Goal: Transaction & Acquisition: Purchase product/service

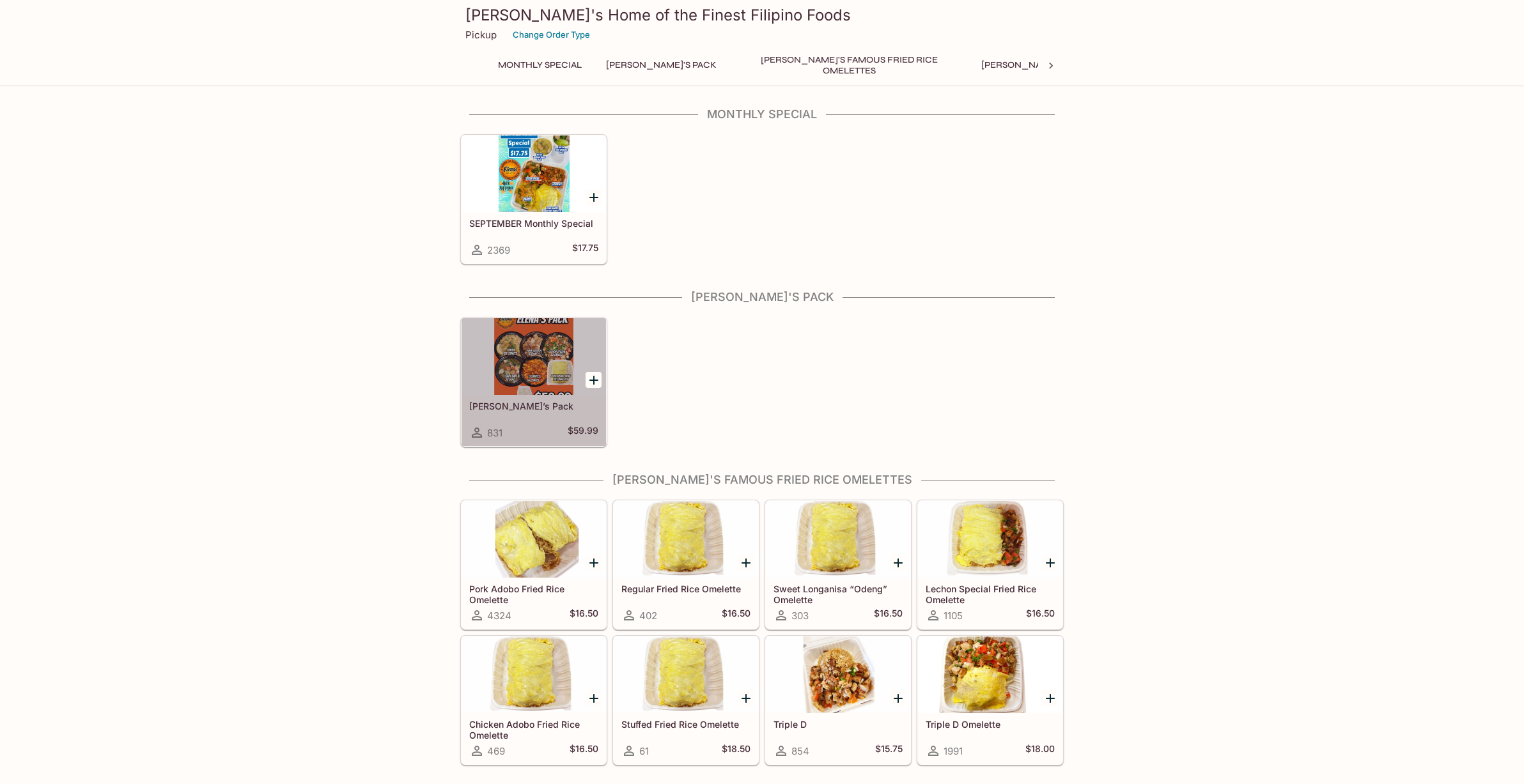
click at [550, 366] on div at bounding box center [534, 356] width 145 height 77
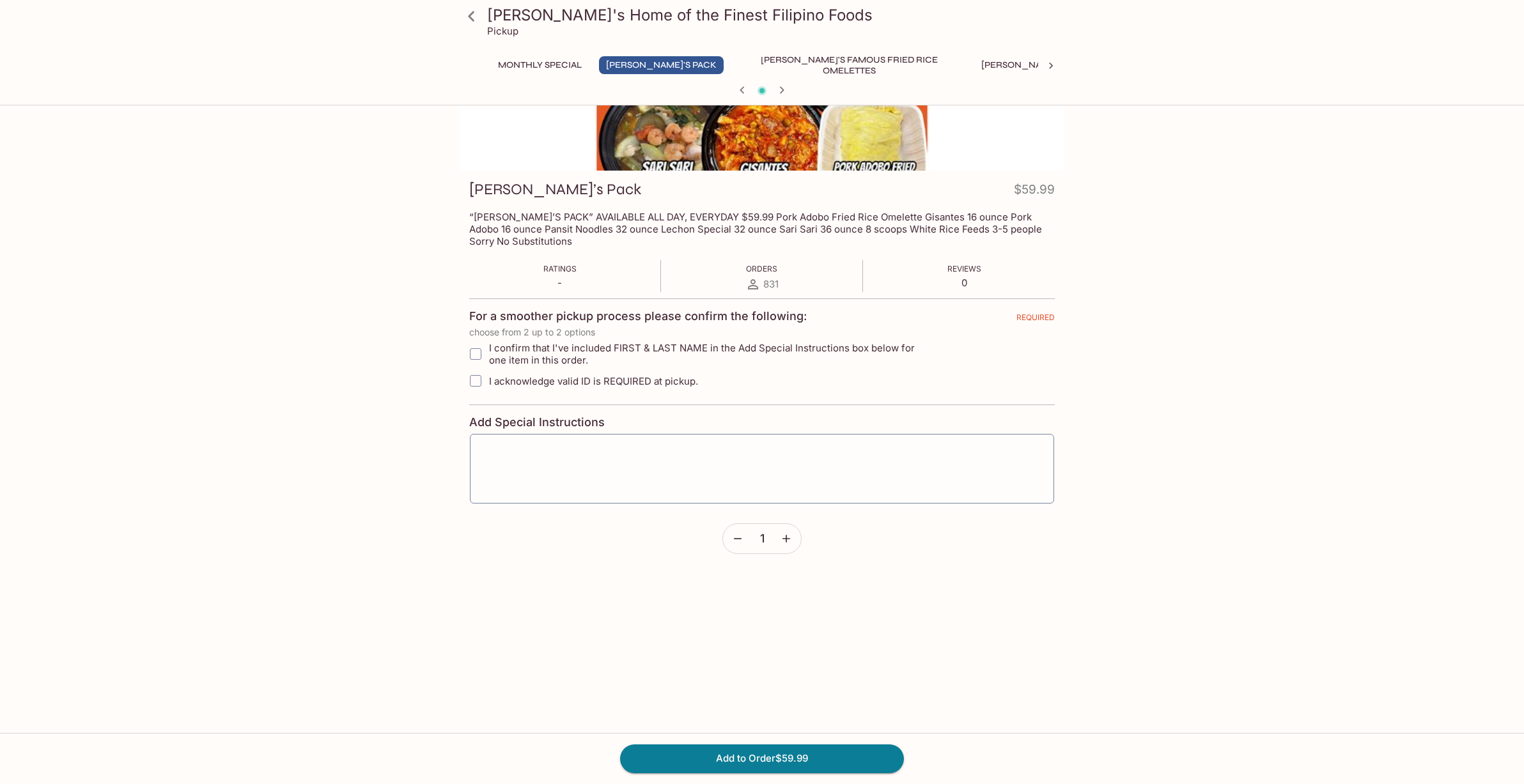
scroll to position [111, 0]
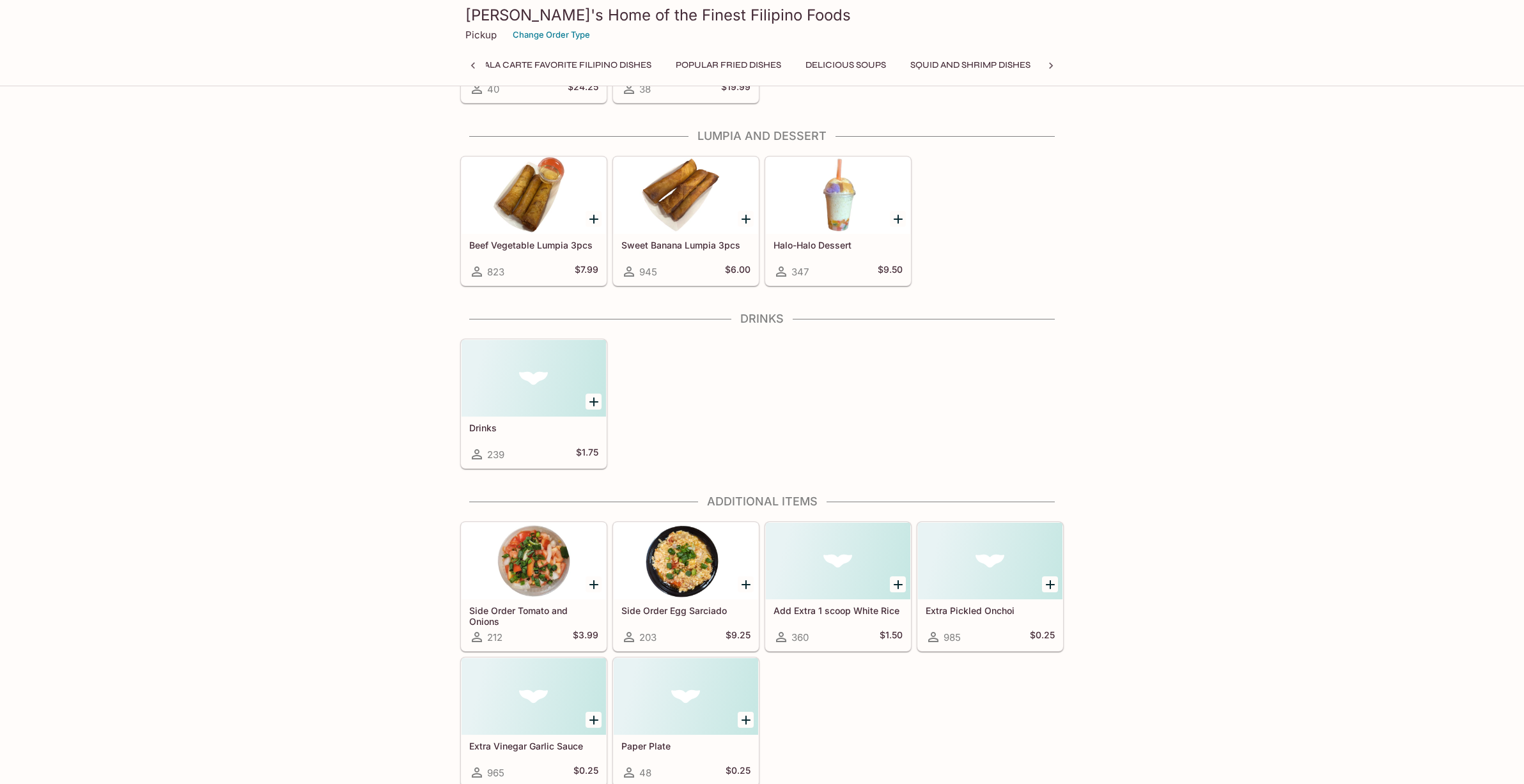
scroll to position [2304, 0]
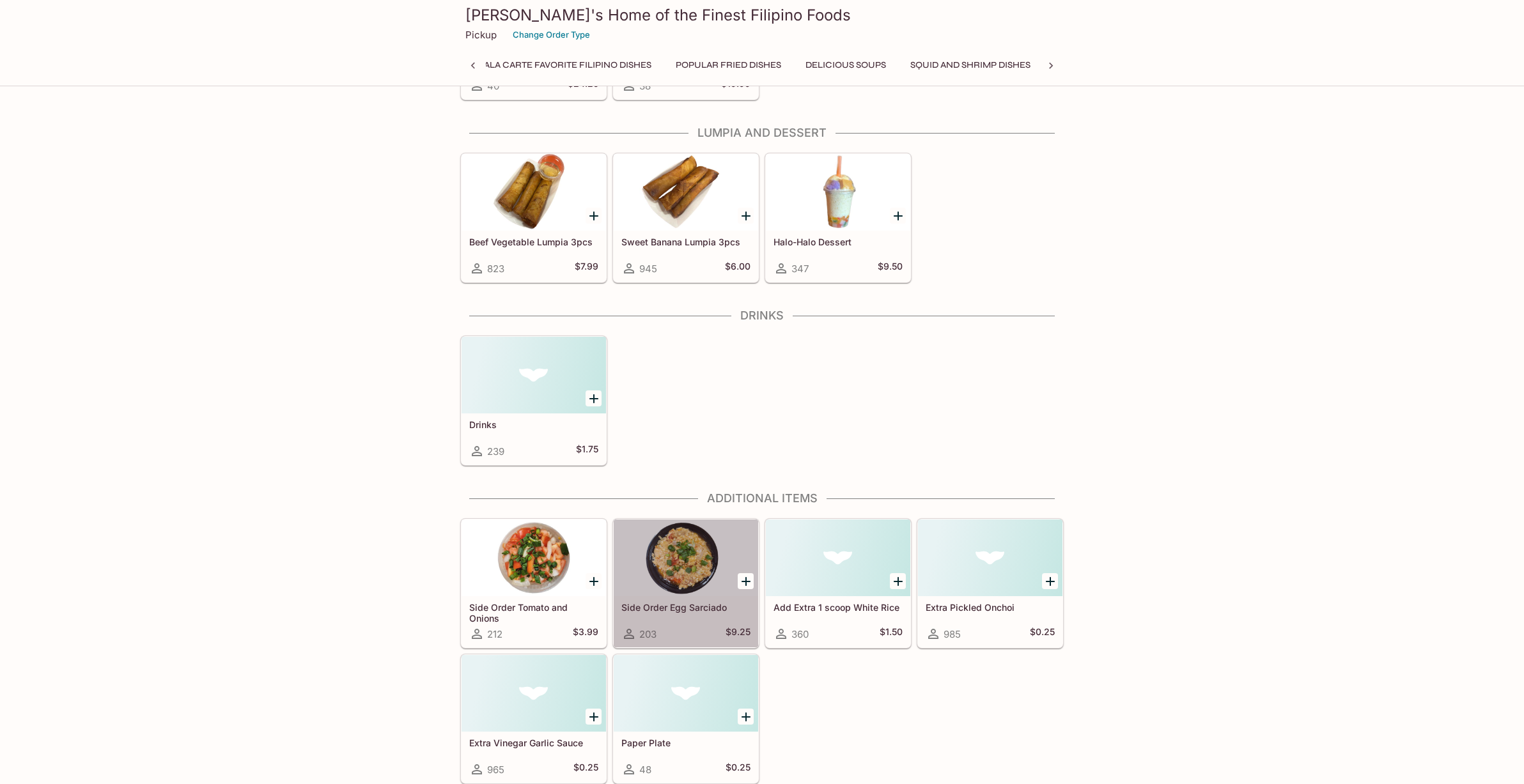
click at [677, 588] on div at bounding box center [685, 558] width 145 height 77
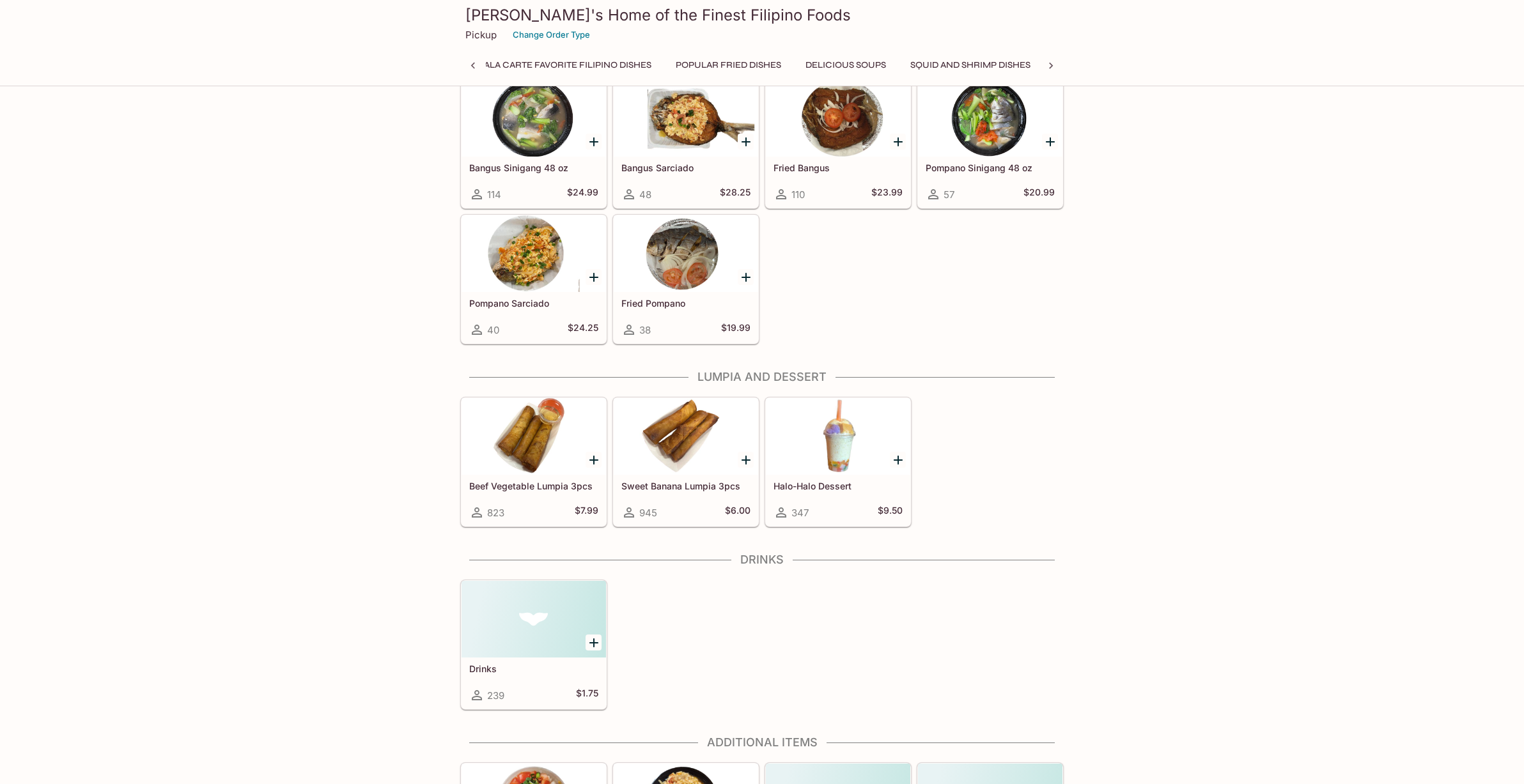
scroll to position [2304, 0]
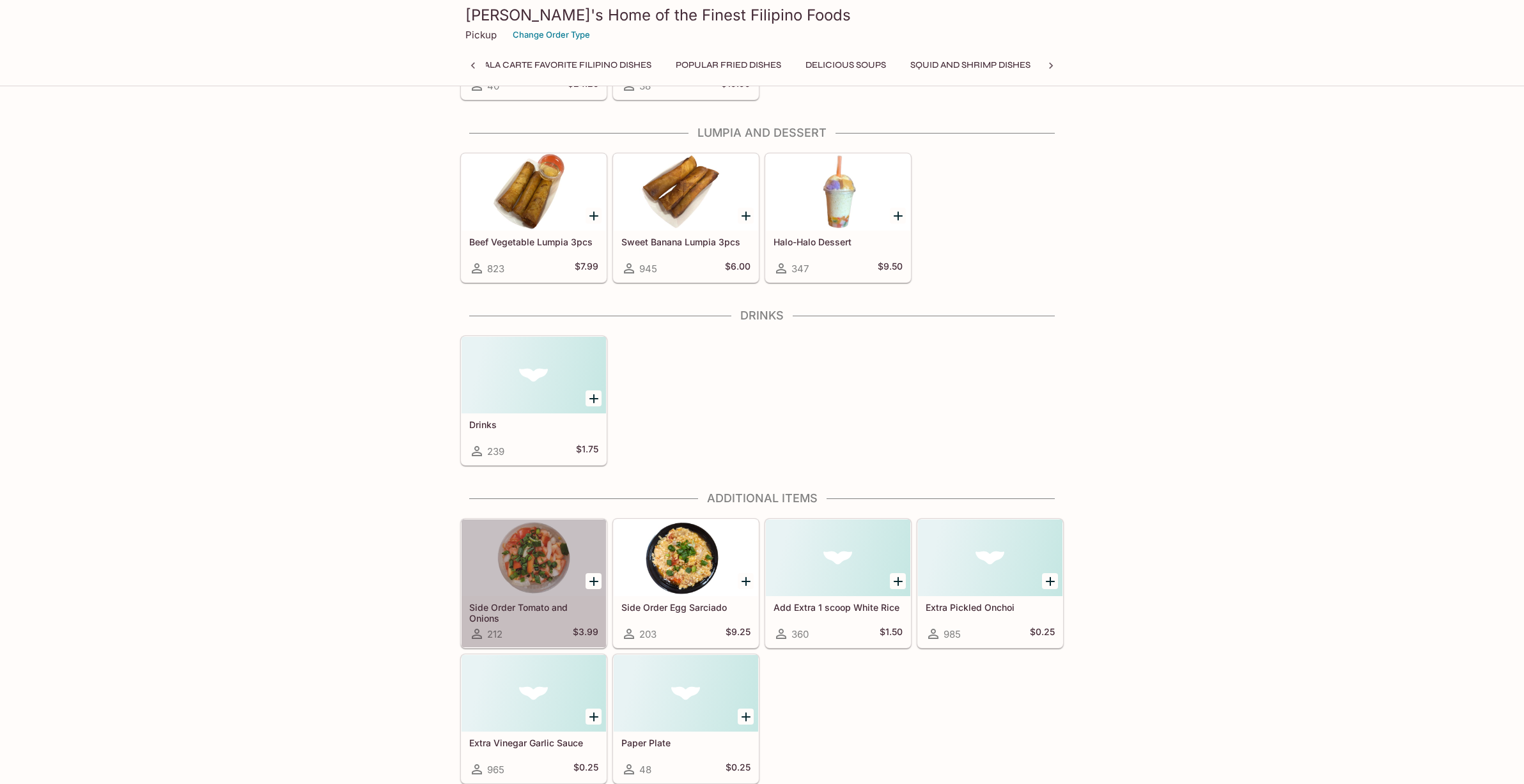
click at [533, 583] on div at bounding box center [534, 558] width 145 height 77
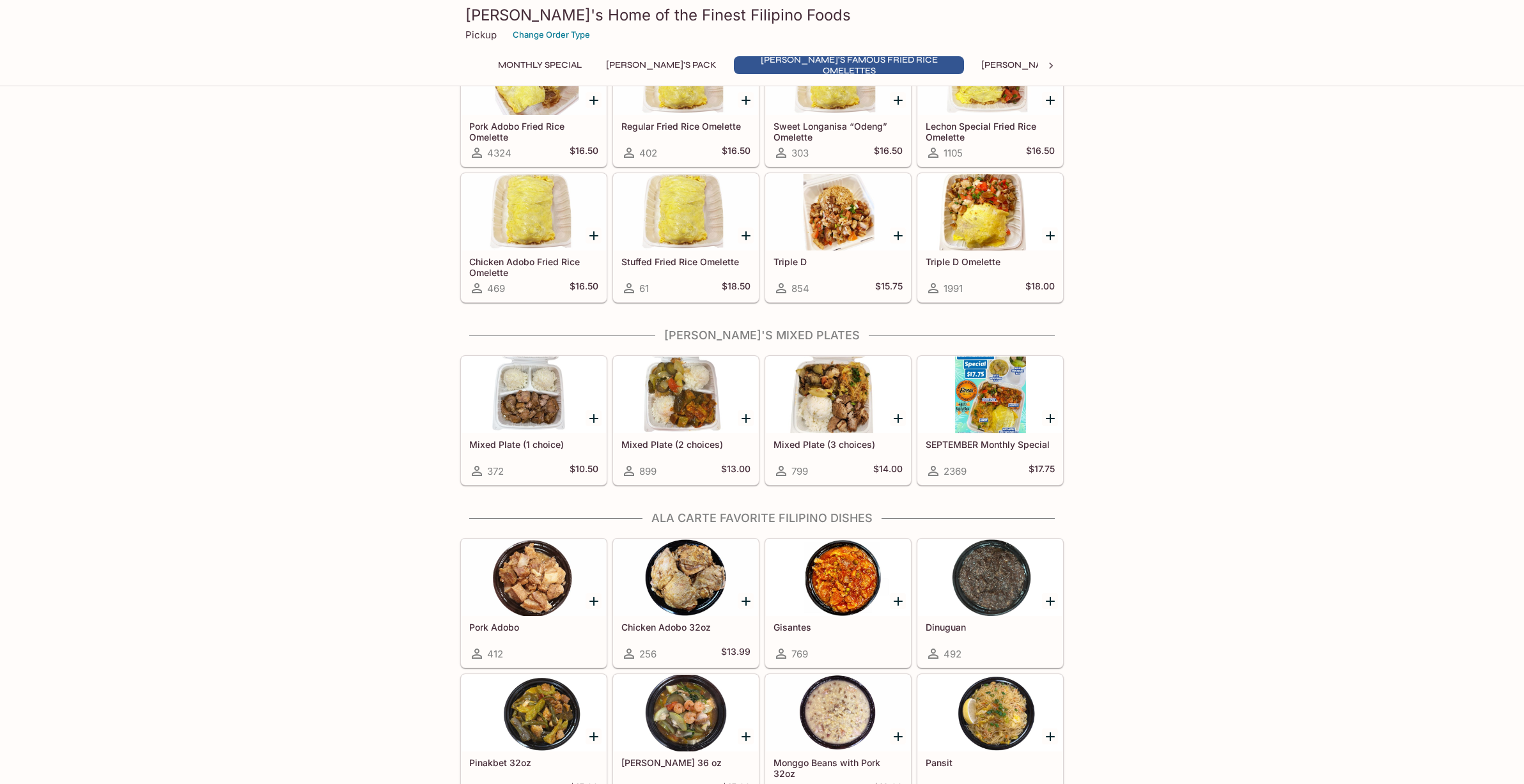
scroll to position [575, 0]
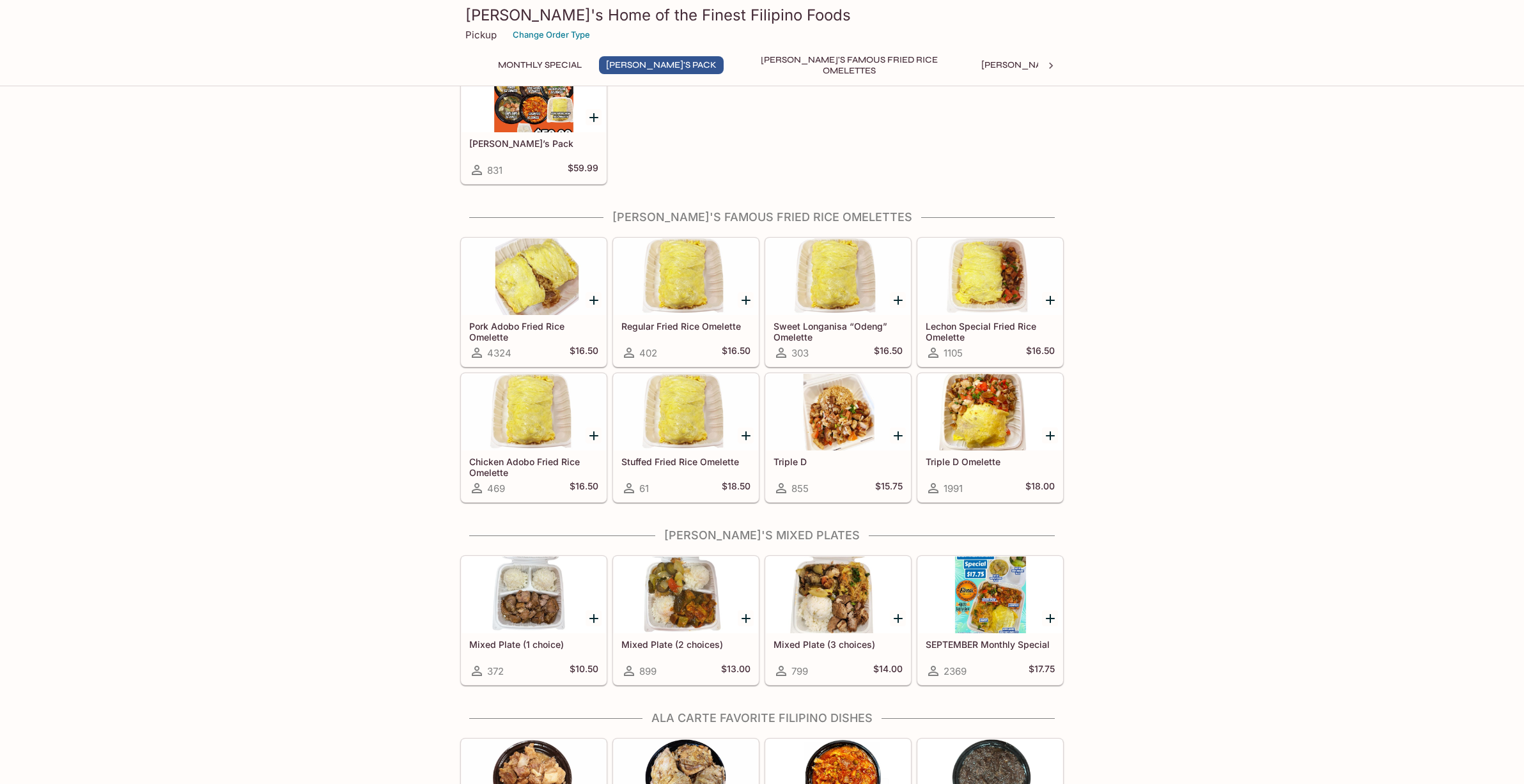
scroll to position [447, 0]
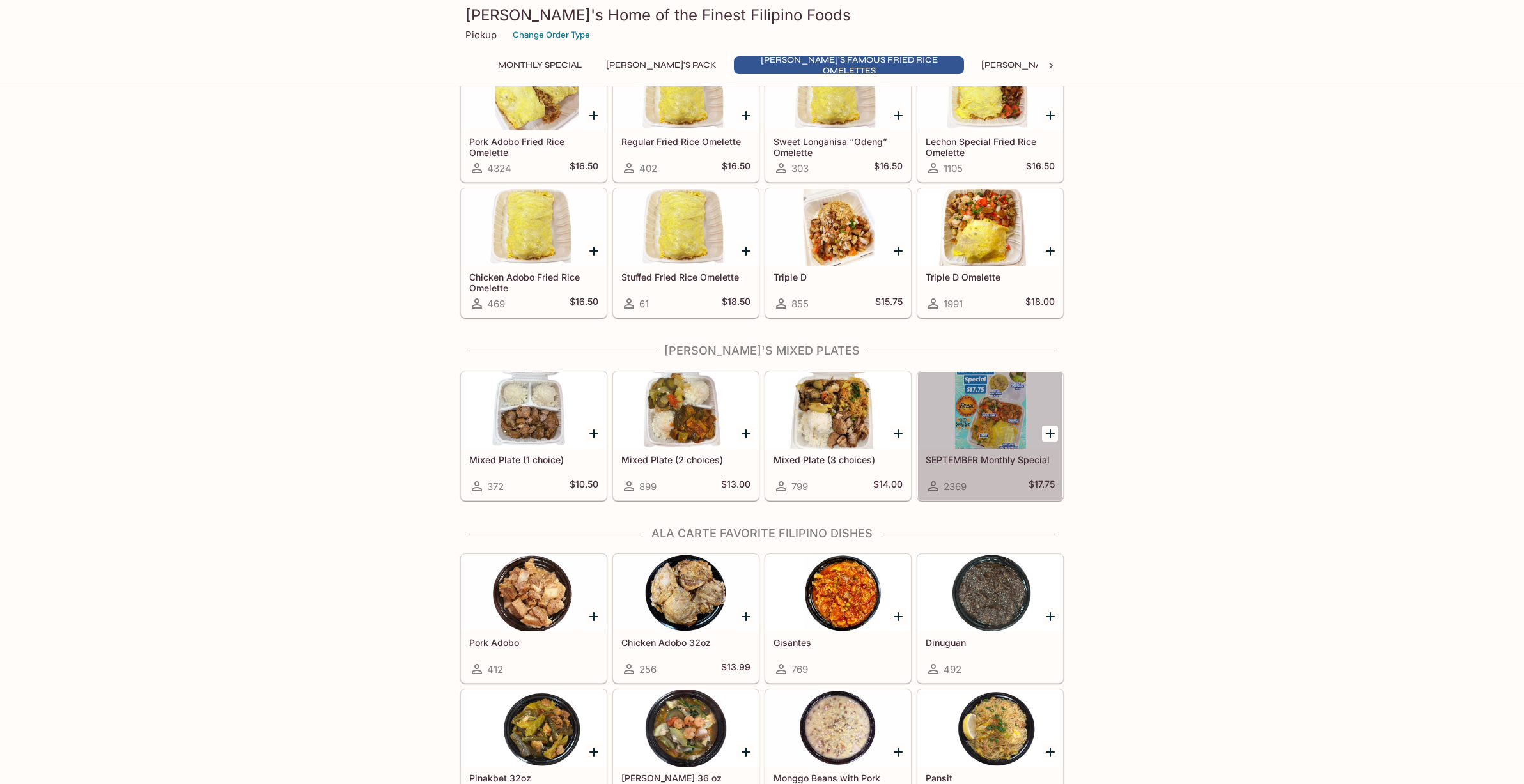
click at [998, 426] on div at bounding box center [990, 410] width 145 height 77
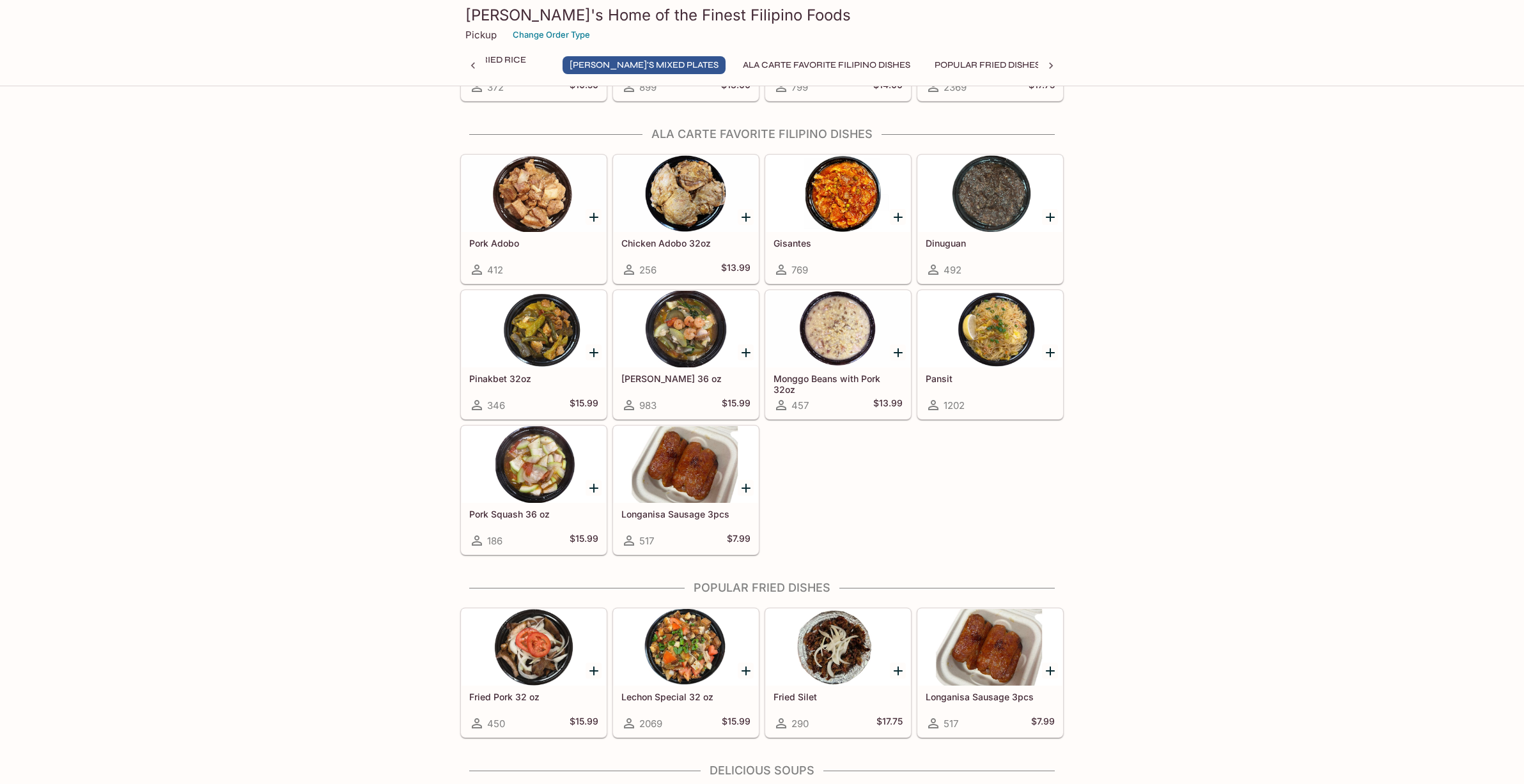
scroll to position [706, 0]
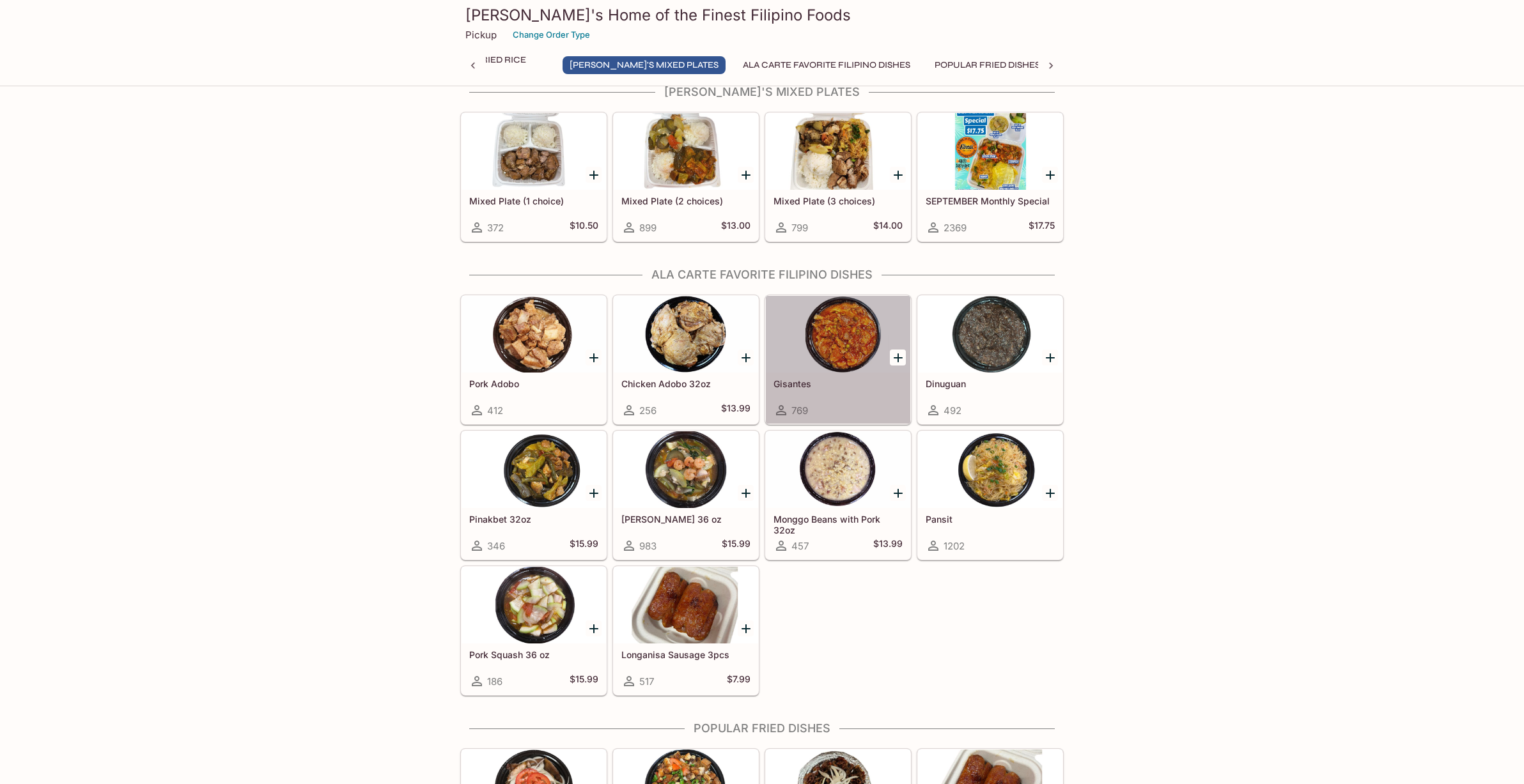
click at [850, 354] on div at bounding box center [838, 334] width 145 height 77
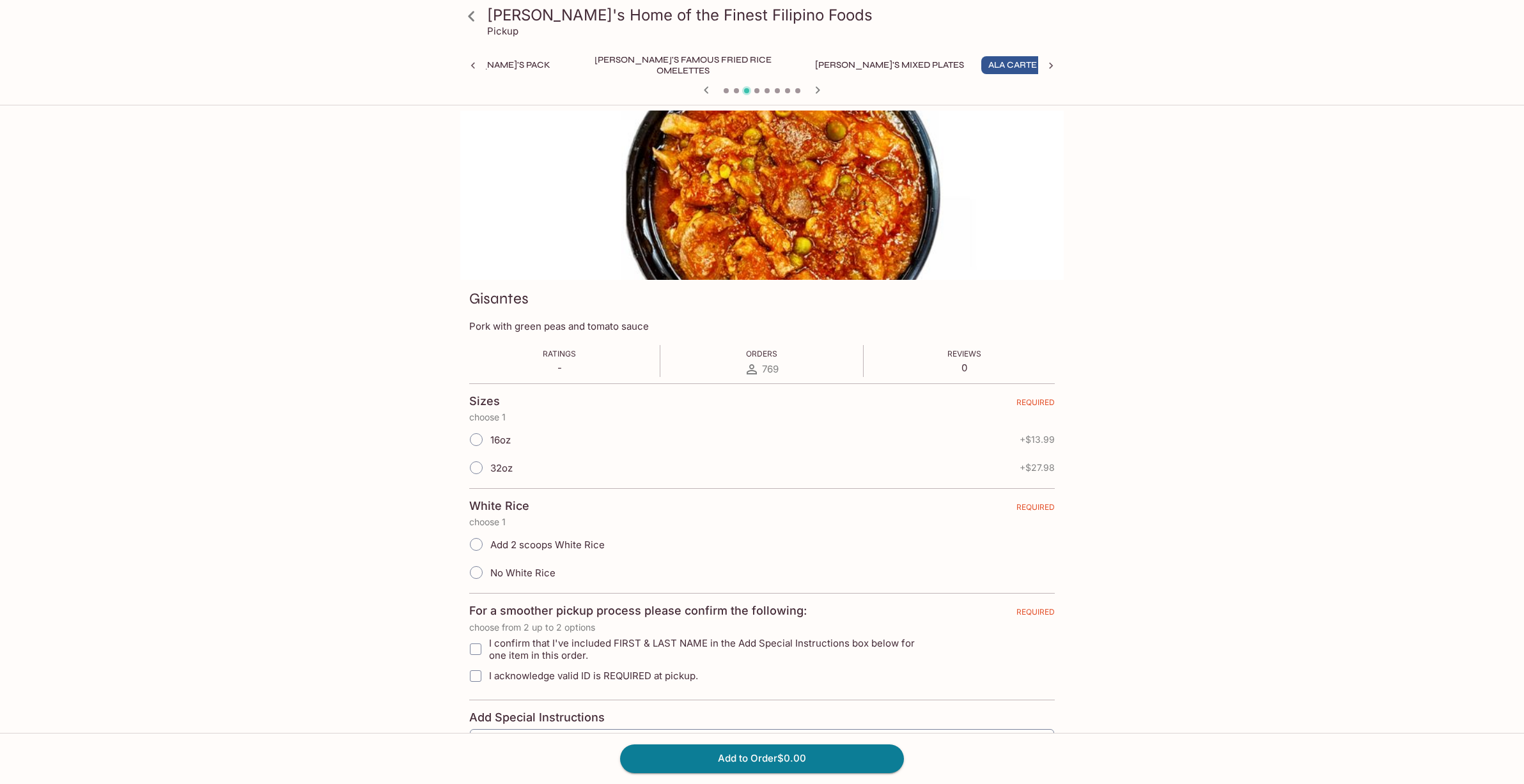
scroll to position [0, 171]
click at [469, 439] on input "16oz" at bounding box center [476, 439] width 27 height 27
radio input "true"
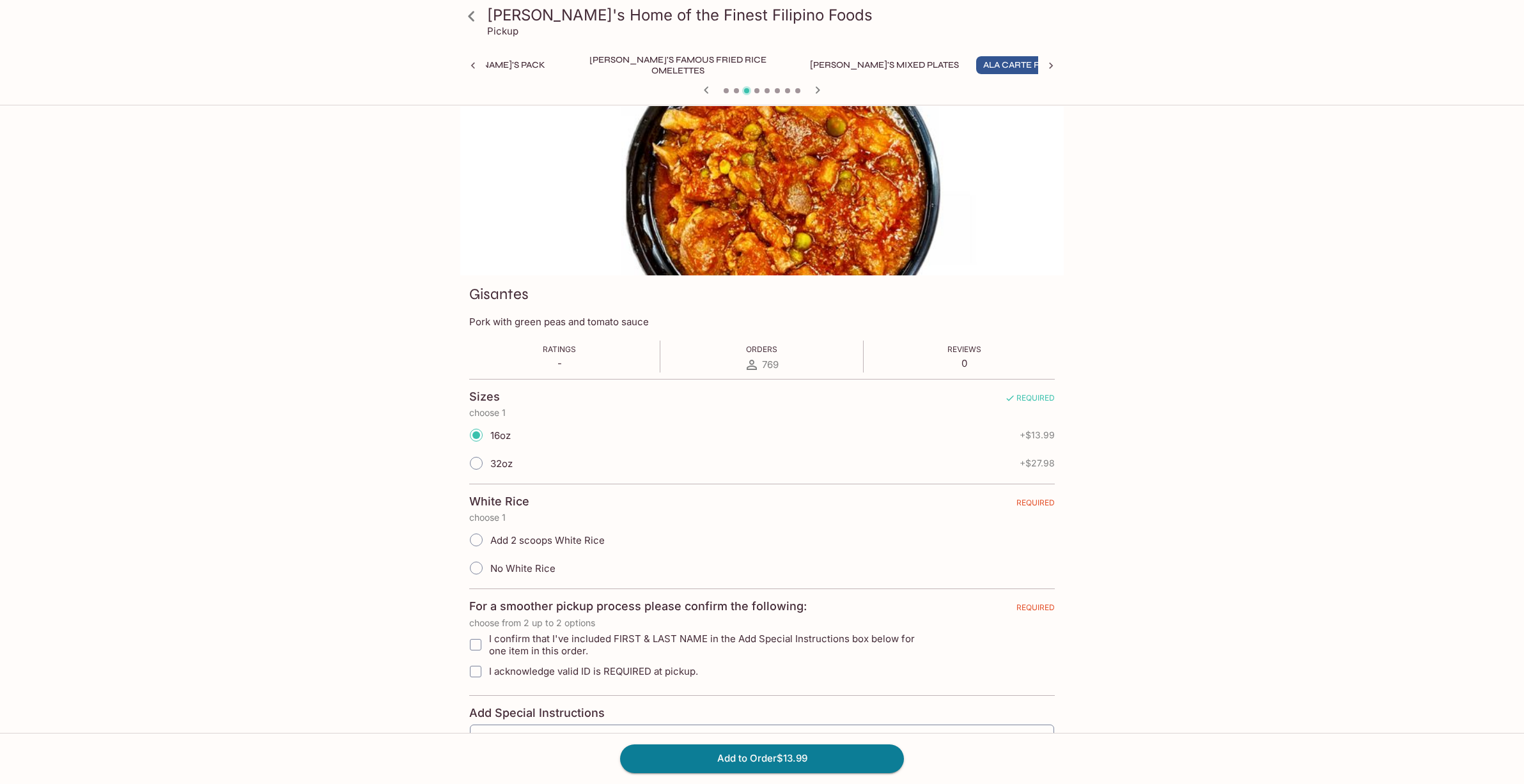
scroll to position [0, 0]
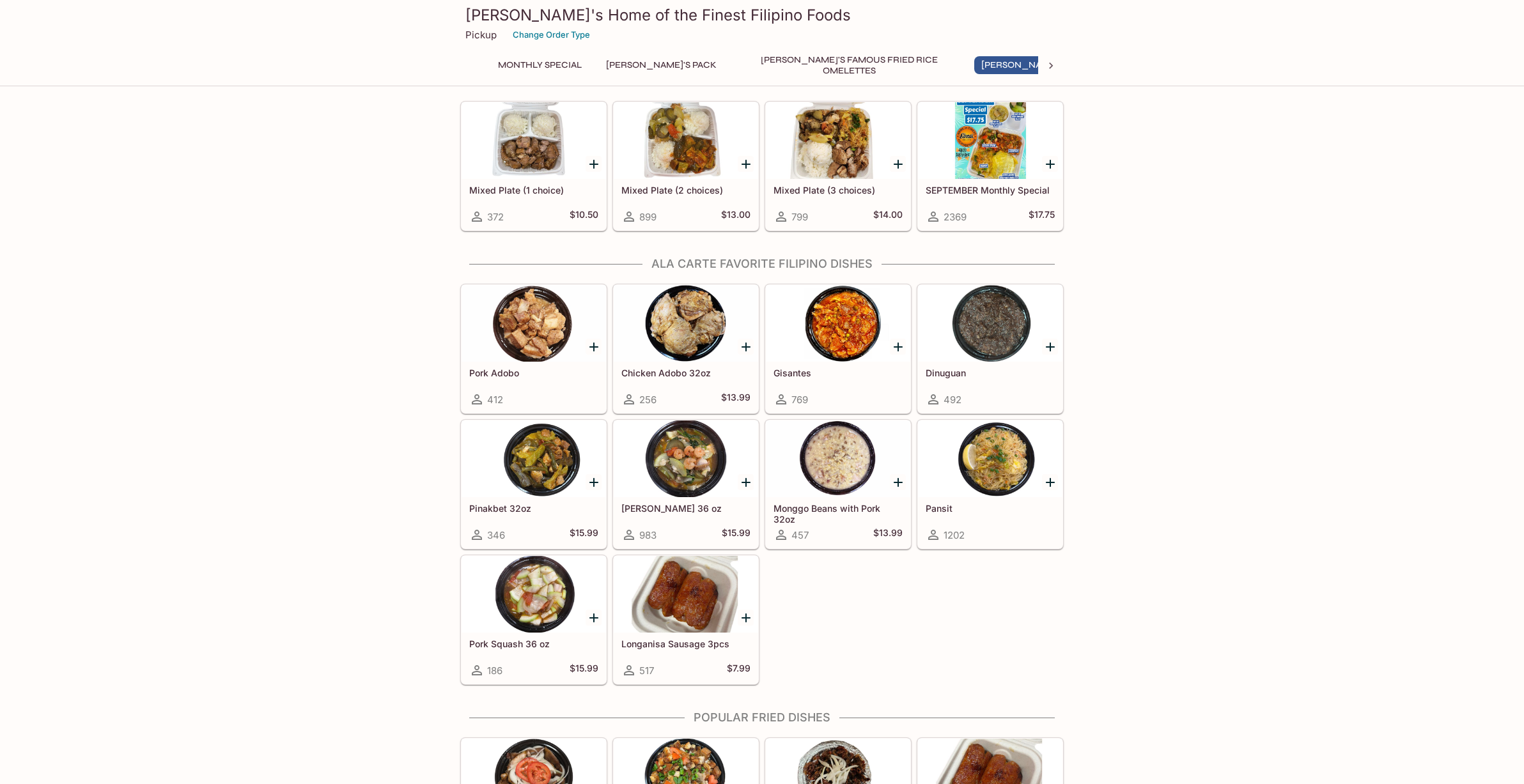
scroll to position [718, 0]
click at [842, 459] on div at bounding box center [838, 458] width 145 height 77
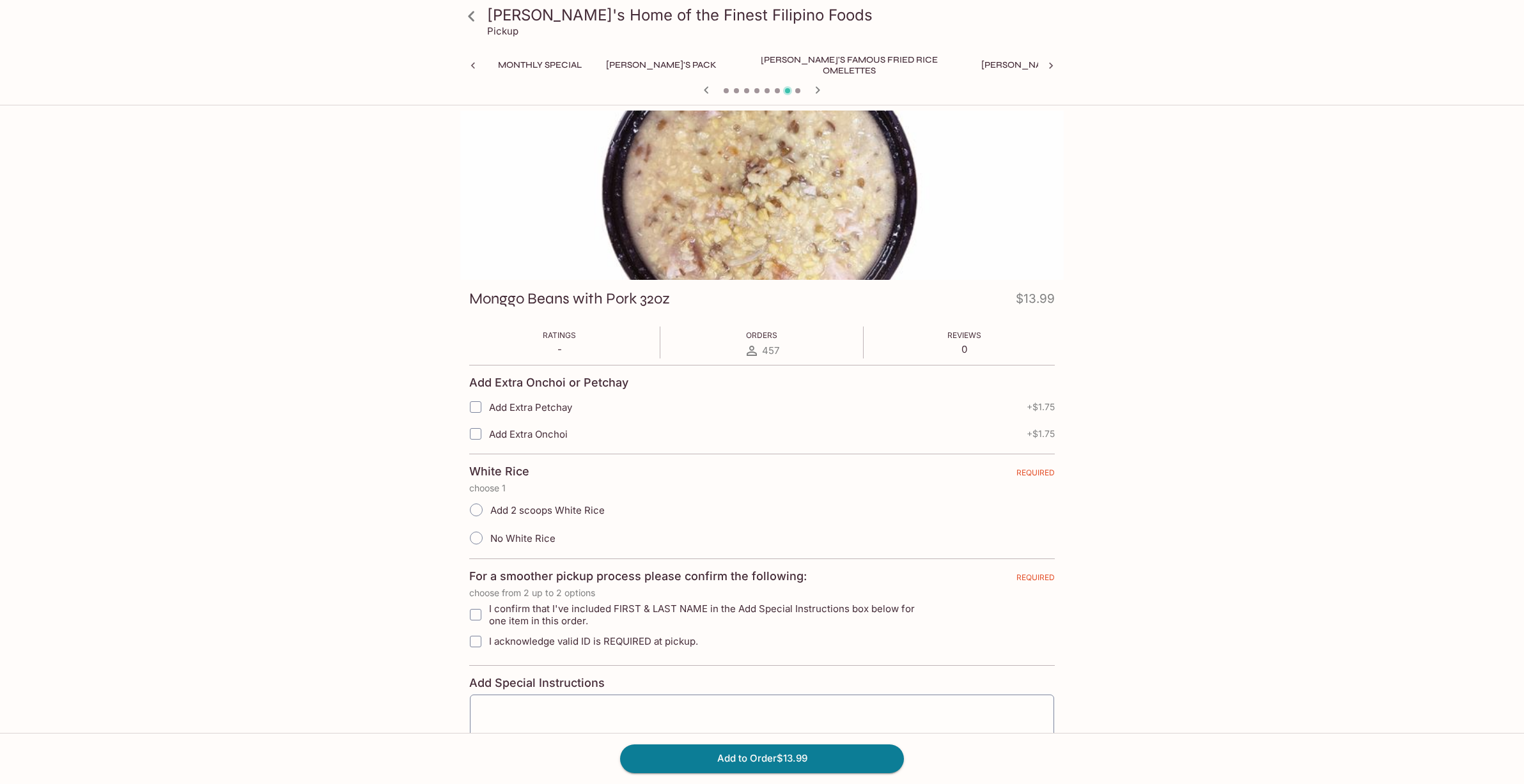
scroll to position [0, 171]
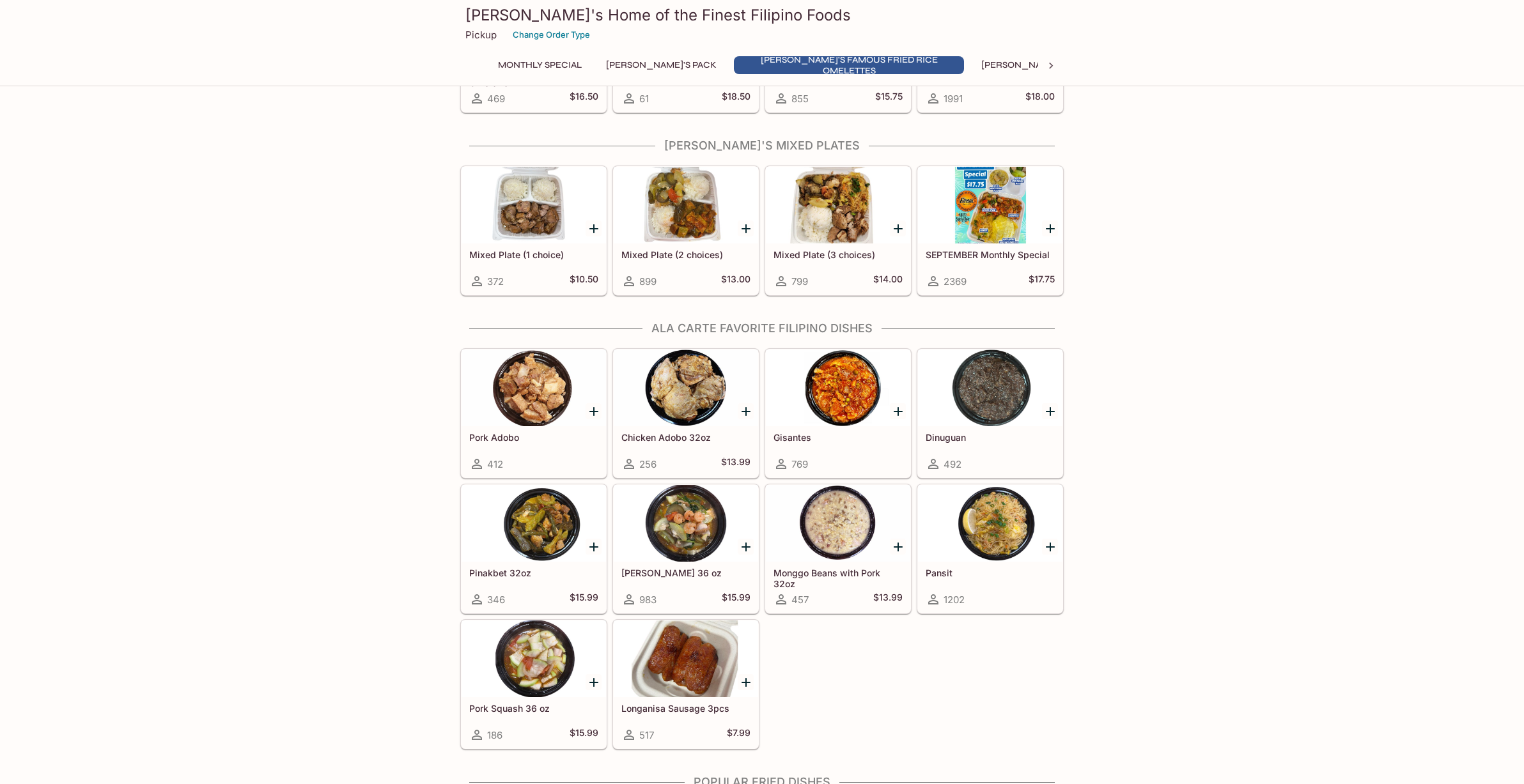
scroll to position [654, 0]
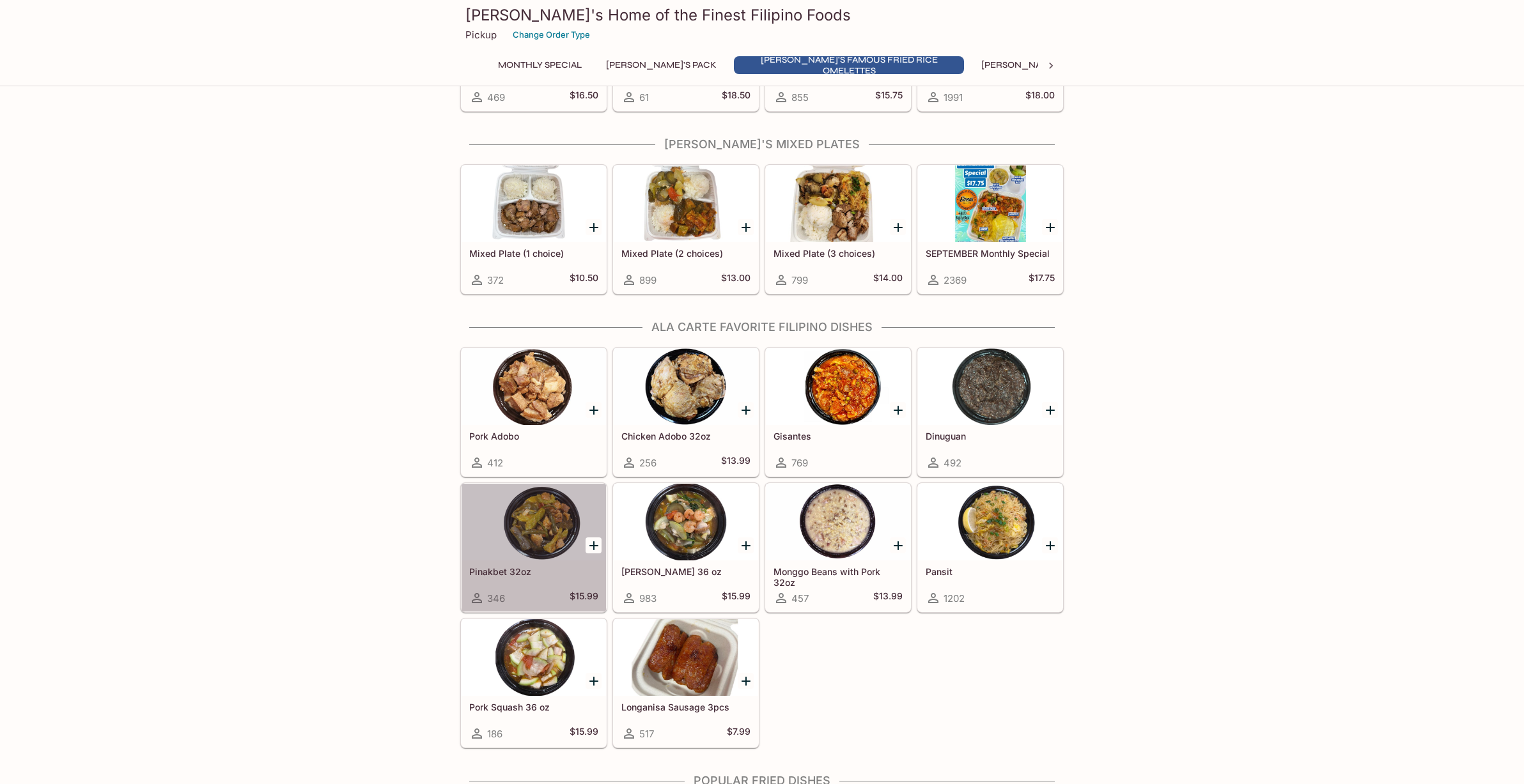
click at [529, 524] on div at bounding box center [534, 522] width 145 height 77
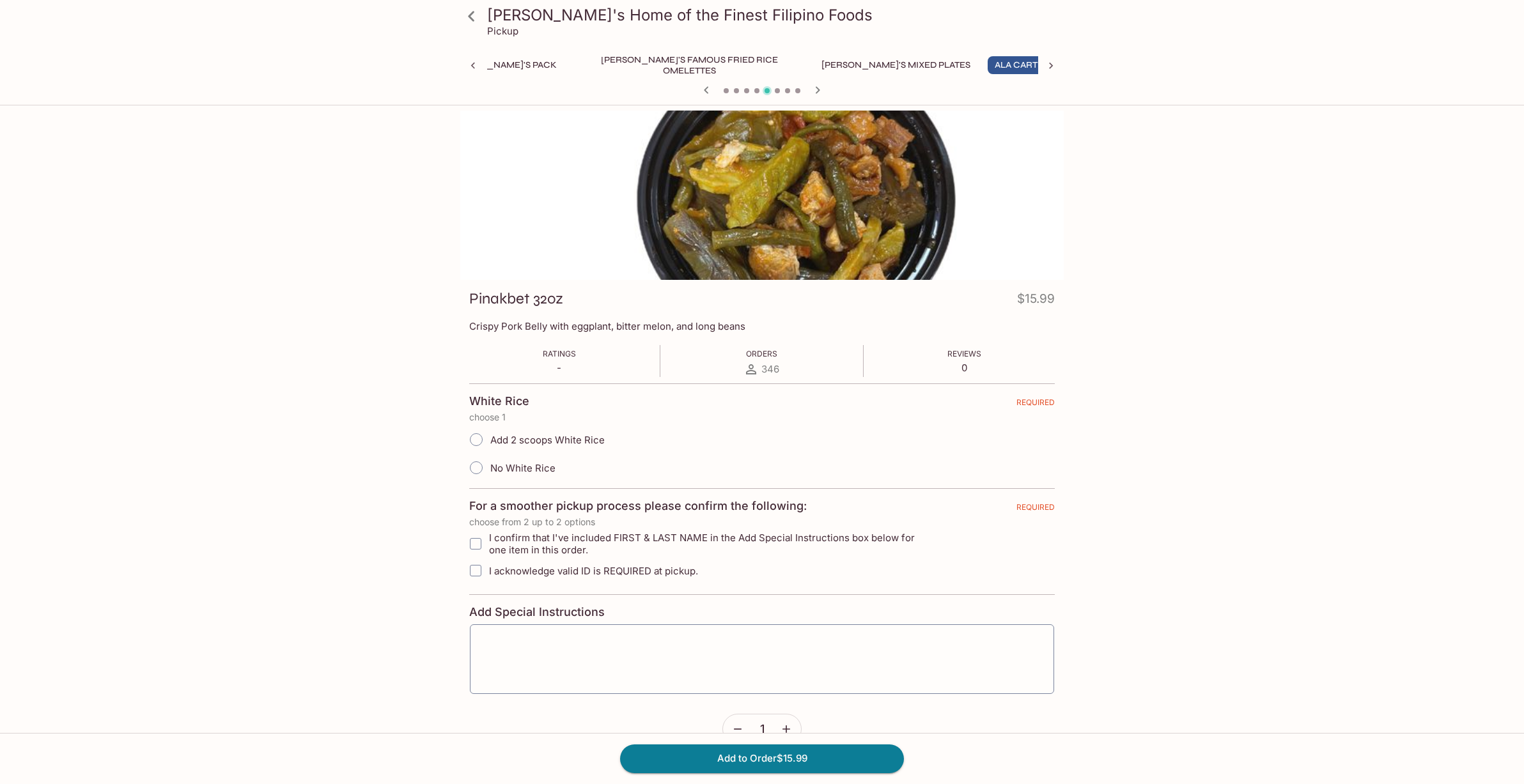
scroll to position [0, 171]
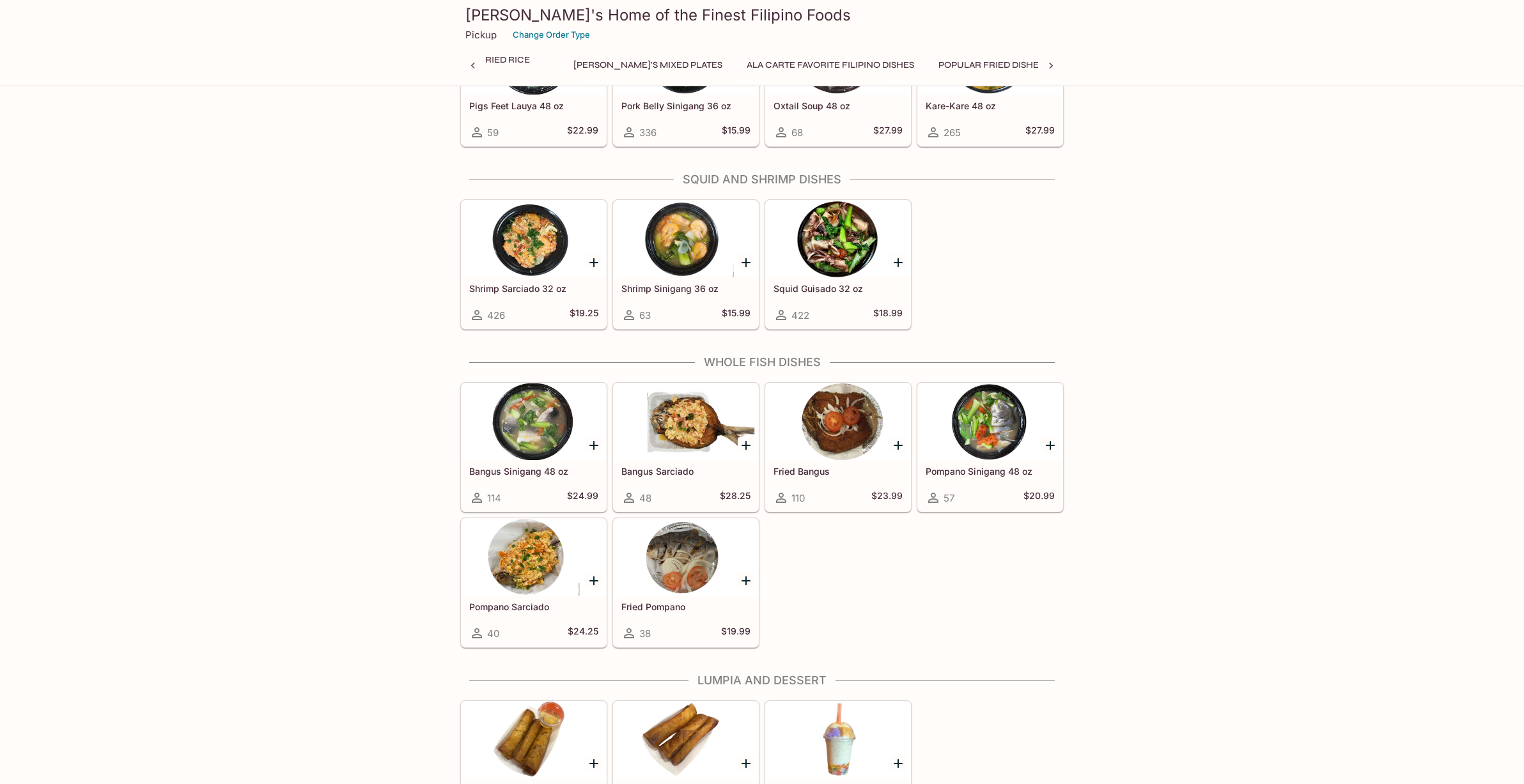
scroll to position [1790, 0]
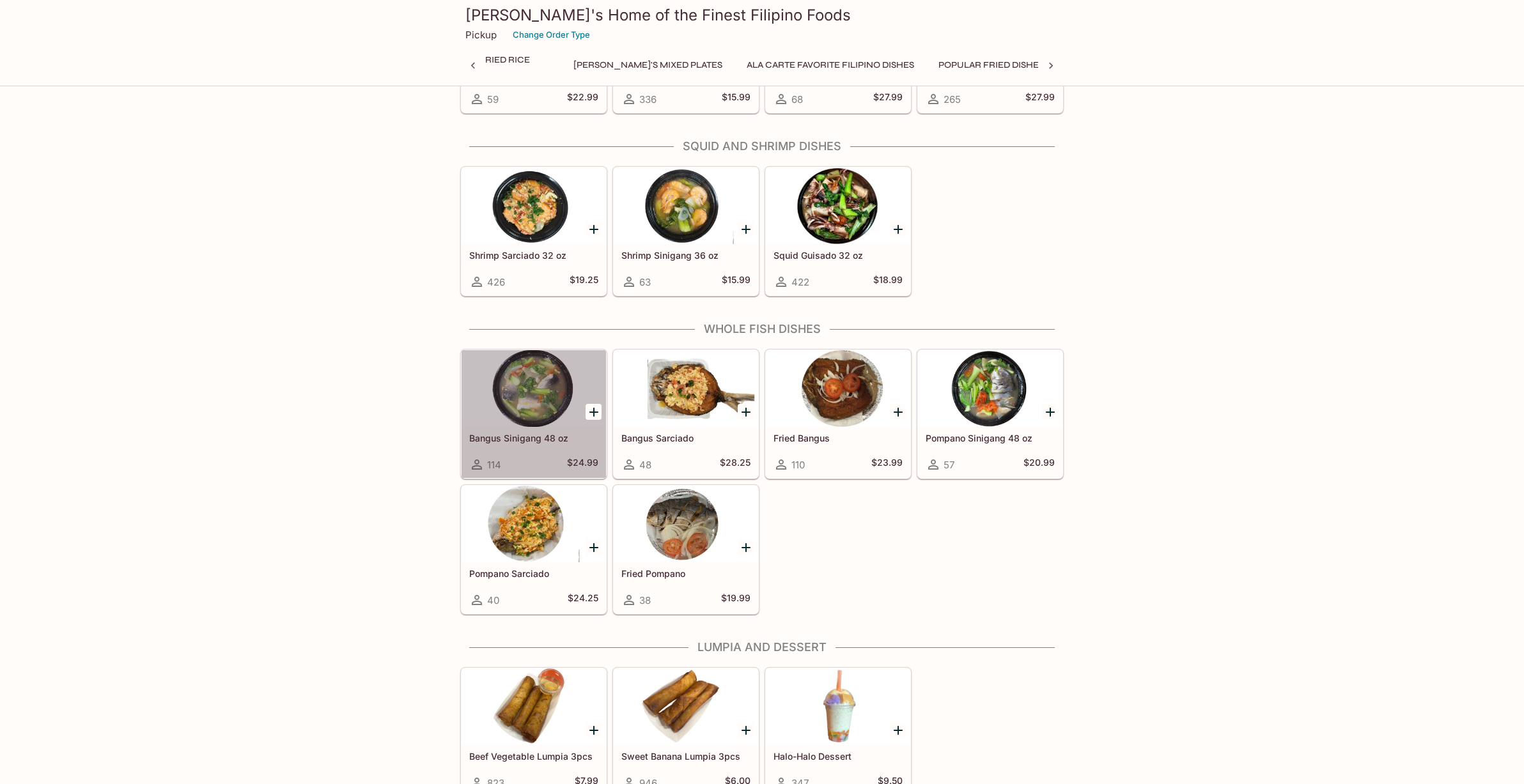
click at [525, 409] on div at bounding box center [534, 388] width 145 height 77
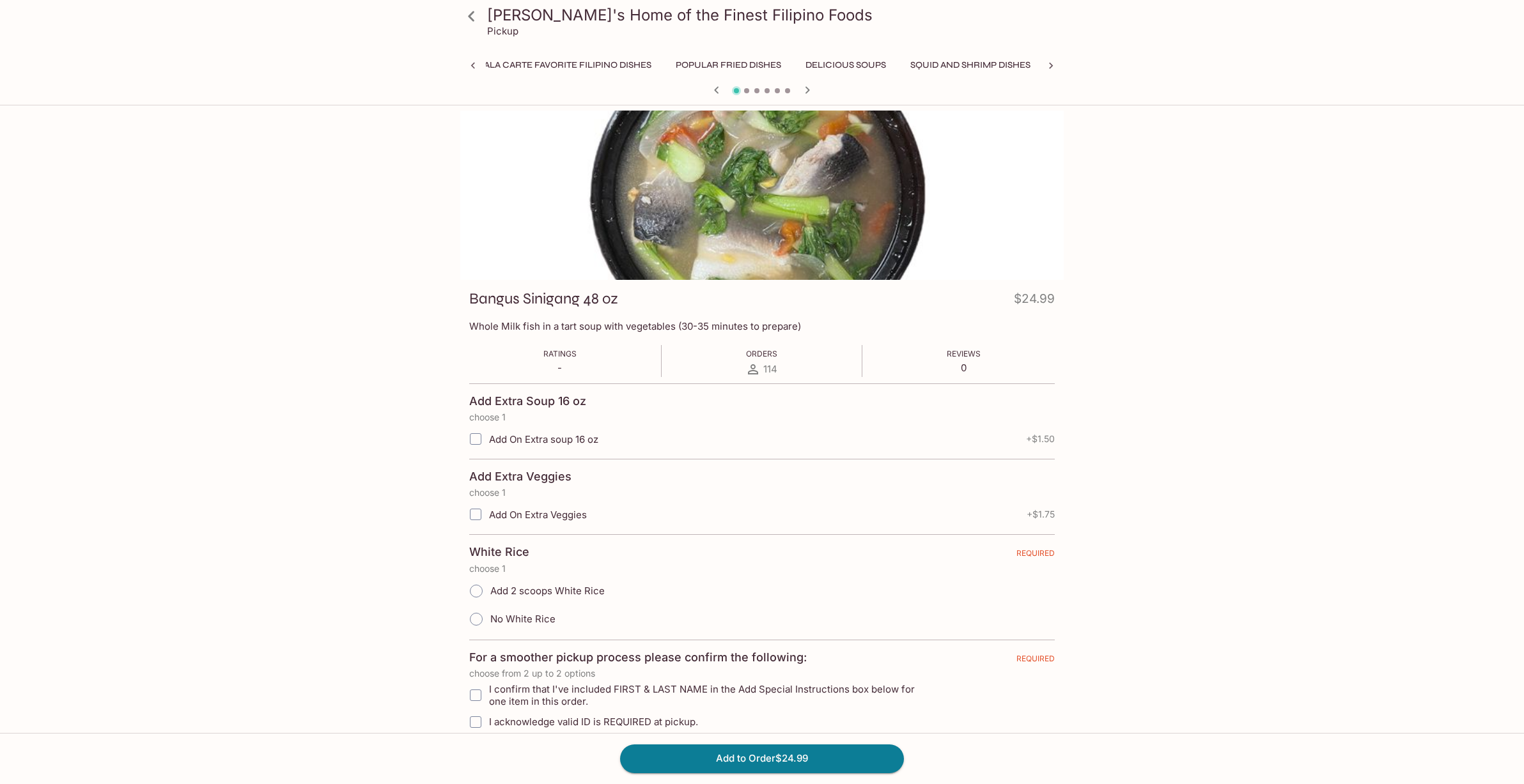
scroll to position [143, 0]
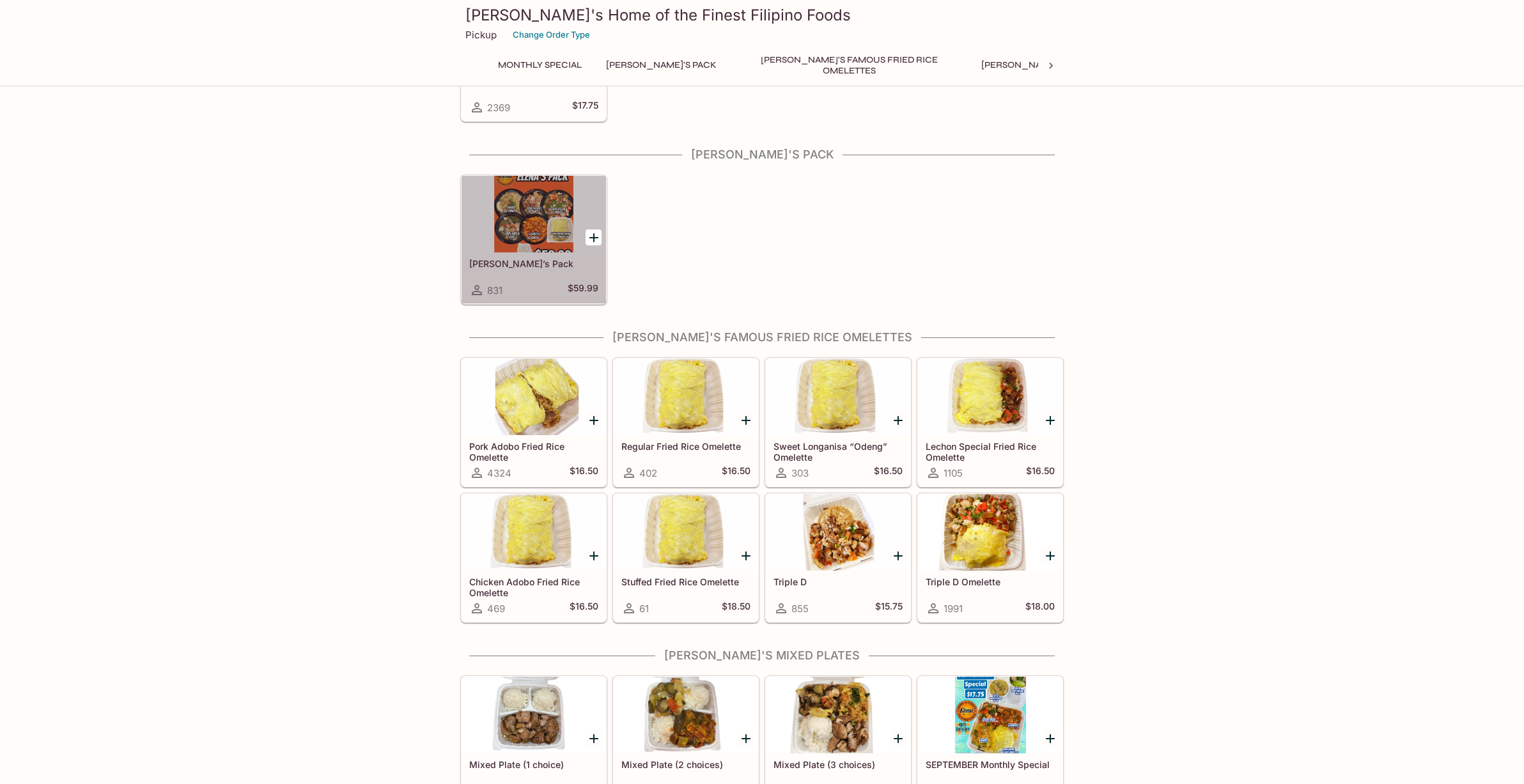
click at [537, 239] on div at bounding box center [534, 214] width 145 height 77
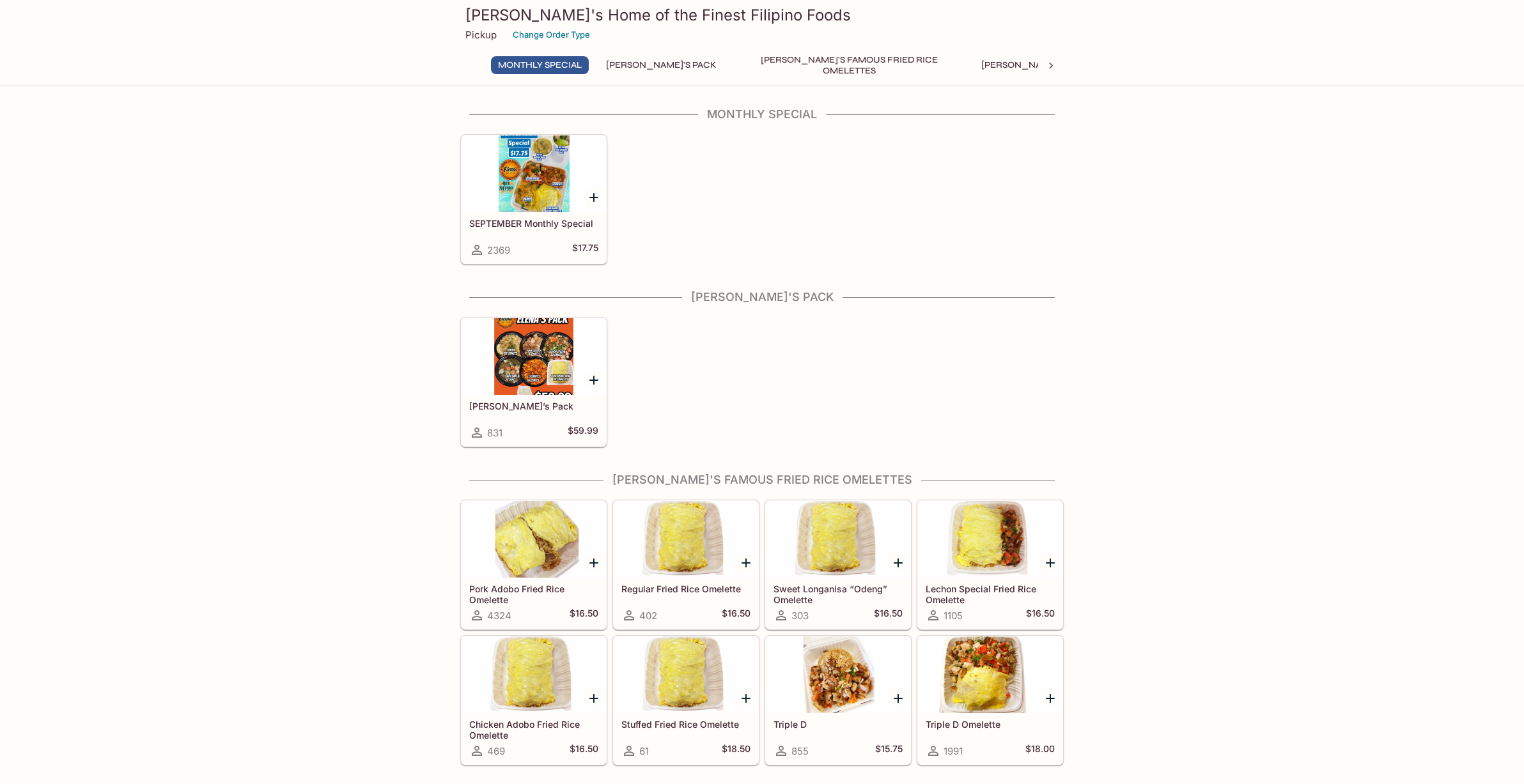
click at [1053, 64] on icon at bounding box center [1051, 66] width 13 height 13
click at [980, 65] on button "Delicious Soups" at bounding box center [1028, 65] width 95 height 18
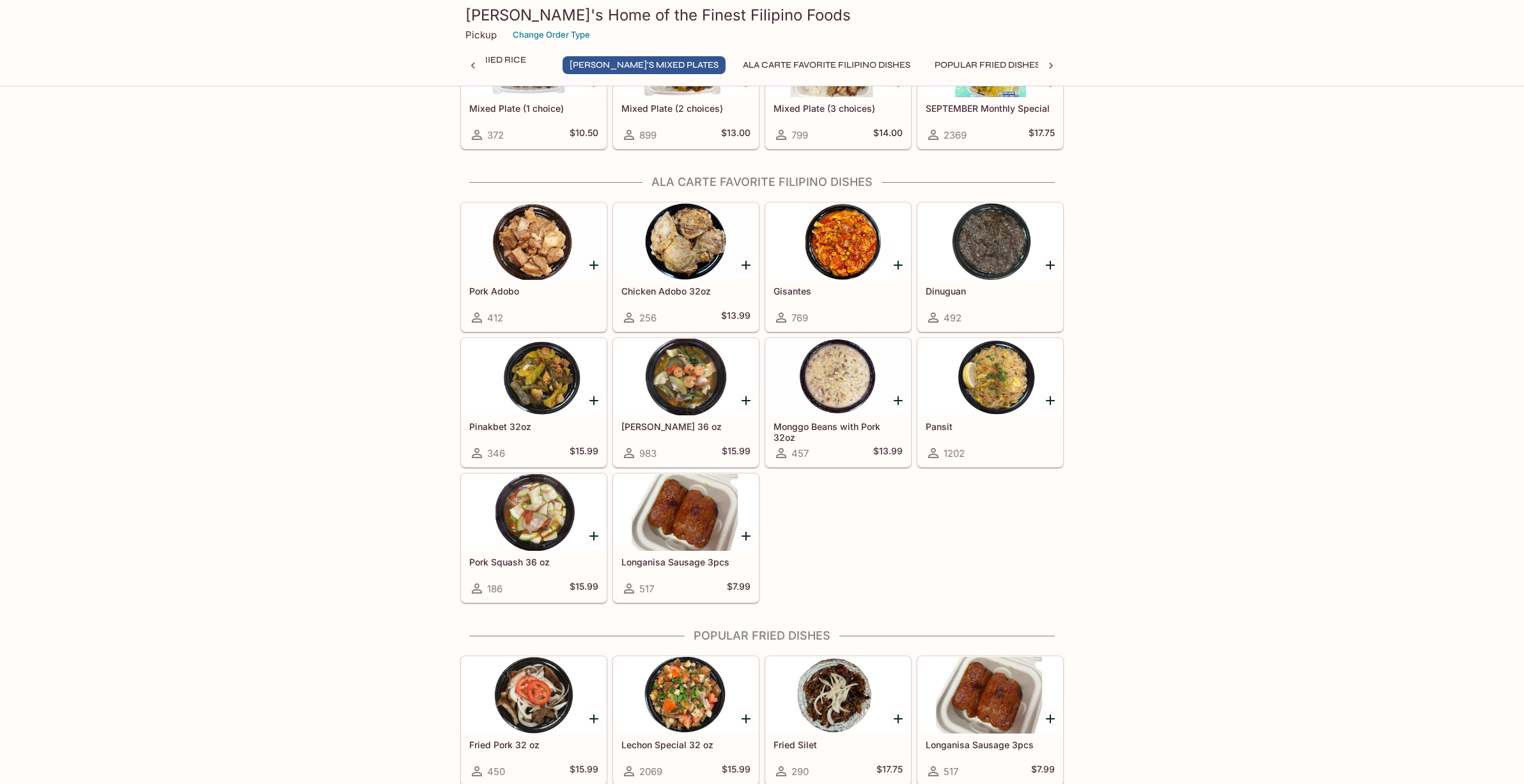
scroll to position [0, 411]
click at [846, 265] on div at bounding box center [838, 241] width 145 height 77
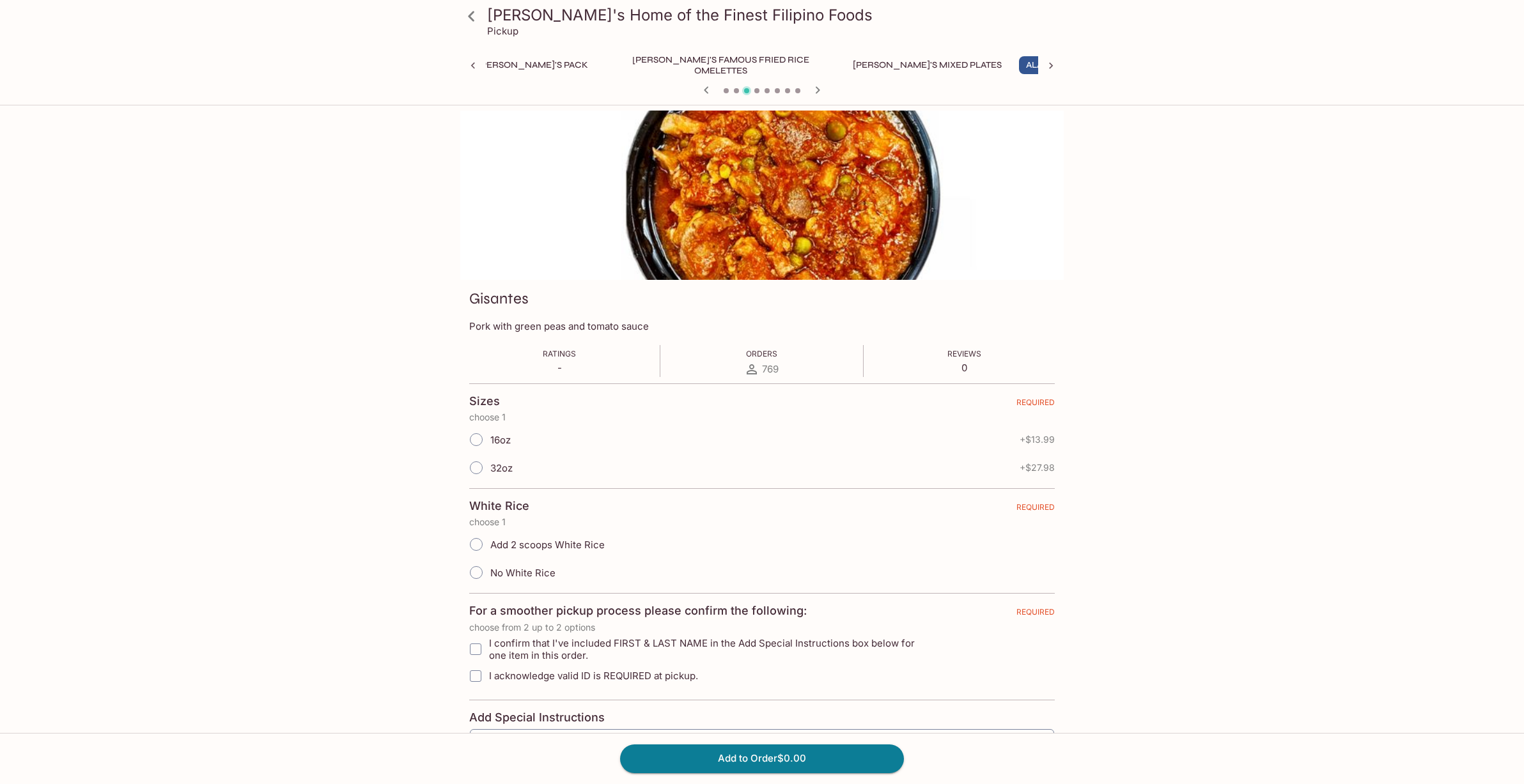
scroll to position [0, 171]
click at [467, 440] on input "16oz" at bounding box center [476, 439] width 27 height 27
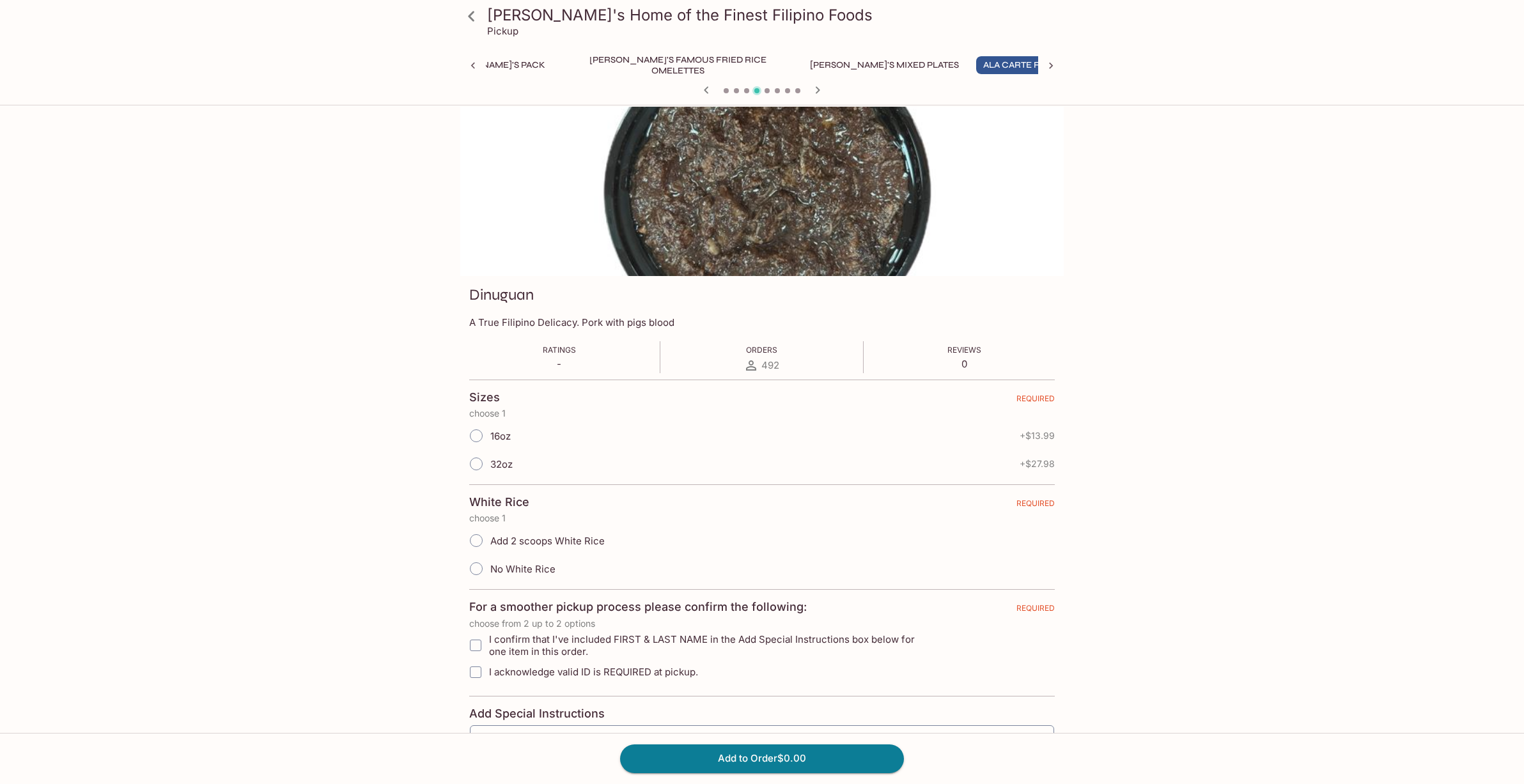
scroll to position [0, 0]
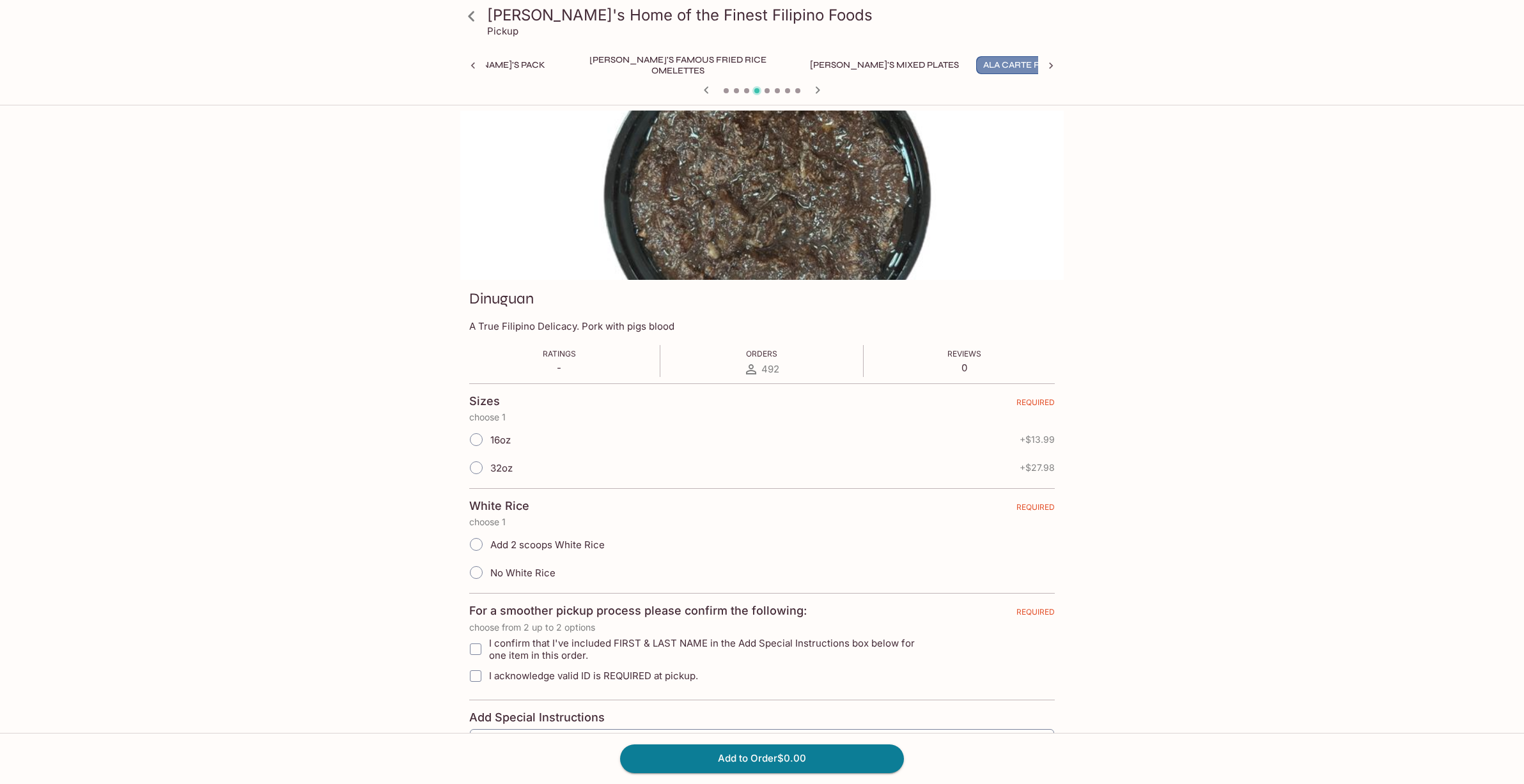
click at [994, 65] on button "Ala Carte Favorite Filipino Dishes" at bounding box center [1067, 65] width 182 height 18
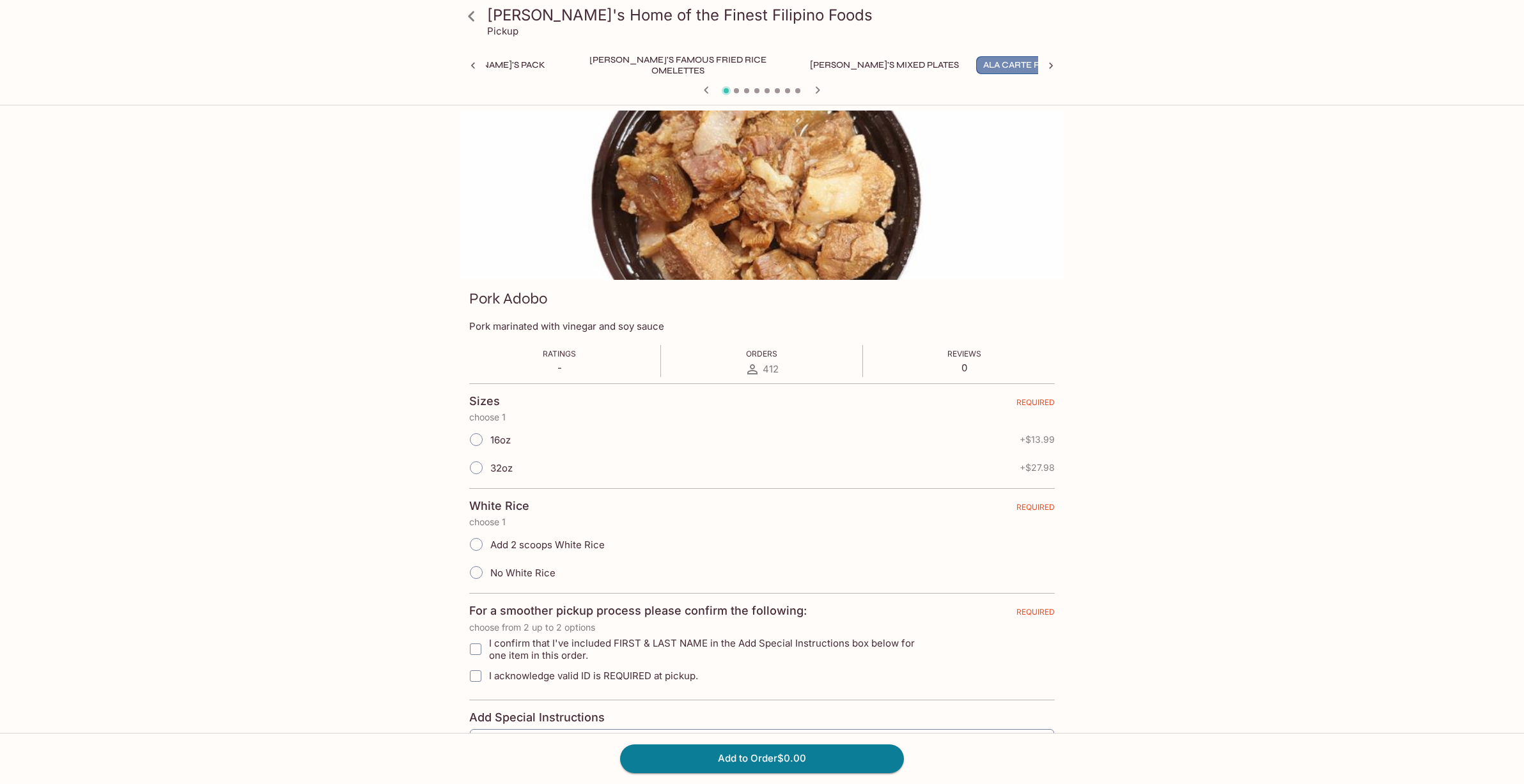
click at [1029, 68] on button "Ala Carte Favorite Filipino Dishes" at bounding box center [1067, 65] width 182 height 18
click at [984, 65] on button "Ala Carte Favorite Filipino Dishes" at bounding box center [1067, 65] width 182 height 18
click at [819, 88] on icon "button" at bounding box center [817, 90] width 15 height 15
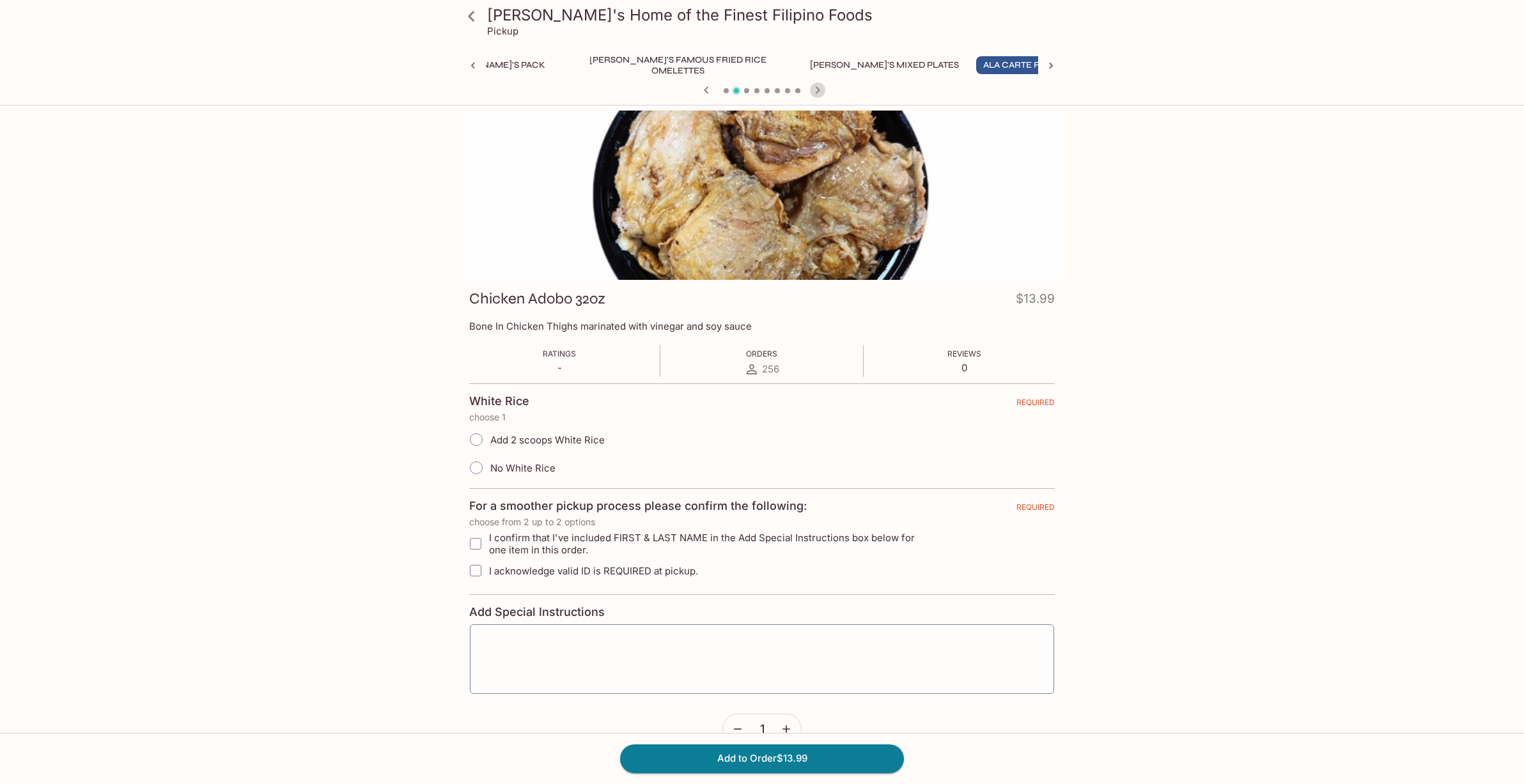
click at [818, 88] on icon "button" at bounding box center [817, 90] width 15 height 15
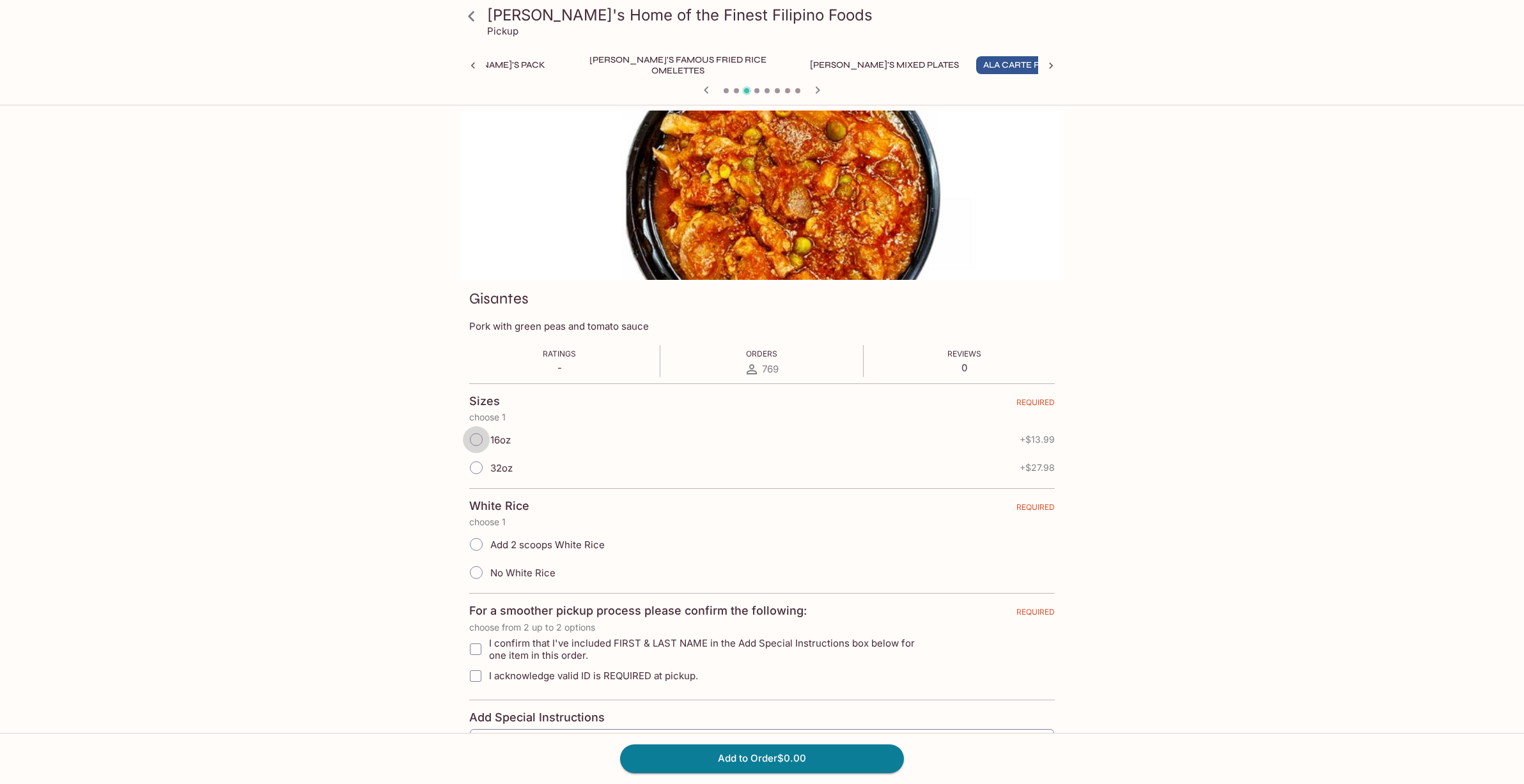
click at [481, 441] on input "16oz" at bounding box center [476, 439] width 27 height 27
radio input "true"
click at [480, 546] on input "Add 2 scoops White Rice" at bounding box center [476, 544] width 27 height 27
radio input "true"
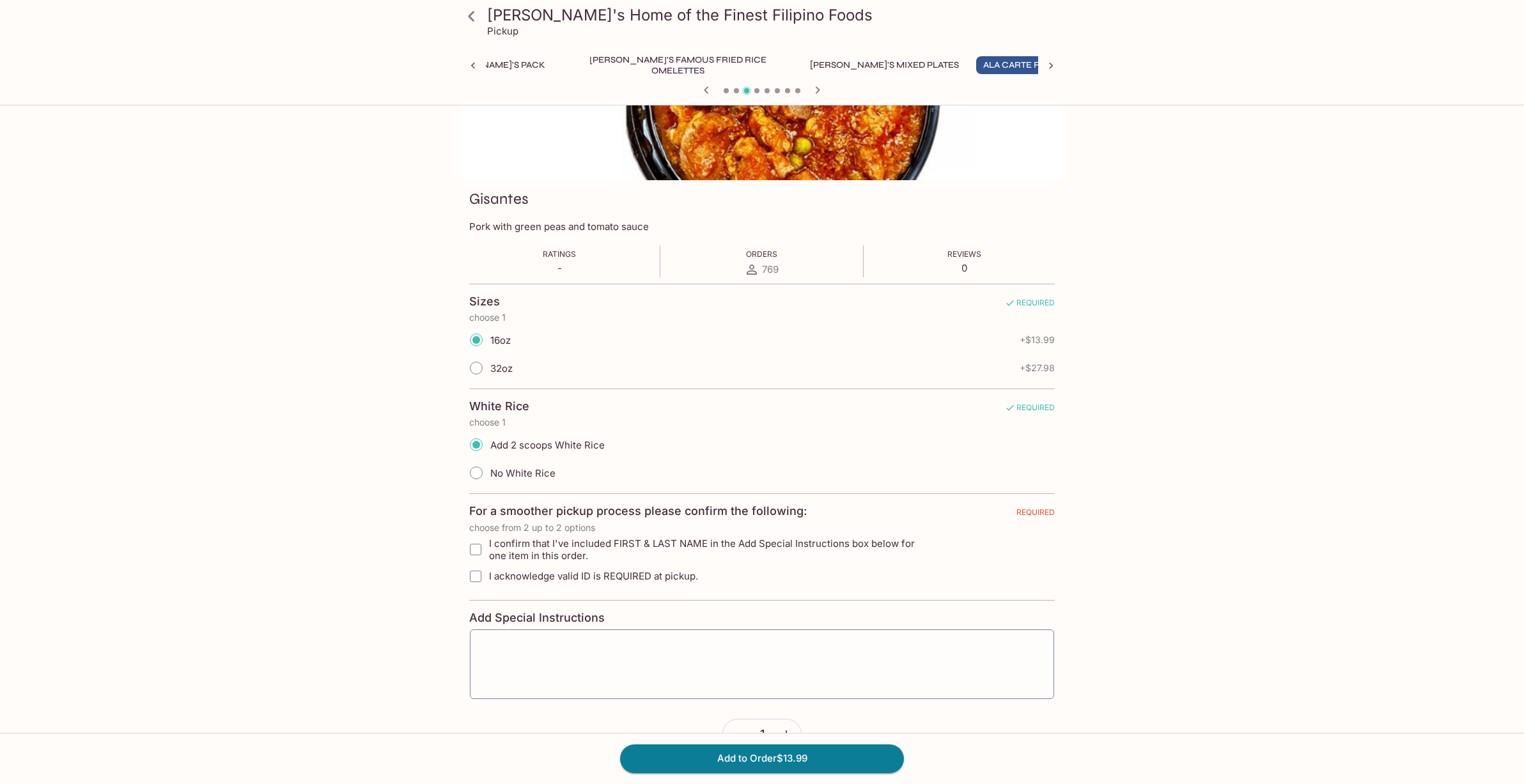
scroll to position [135, 0]
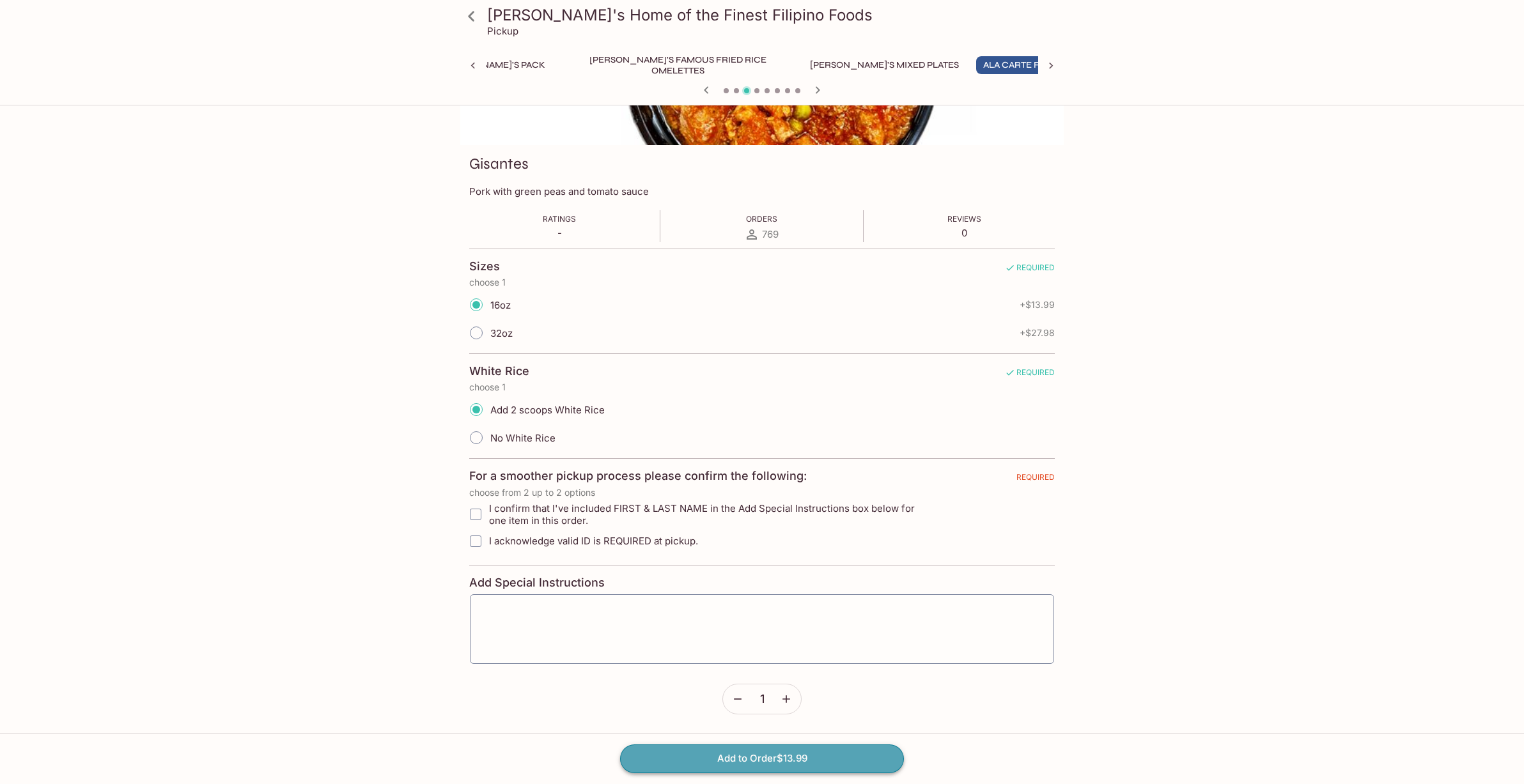
click at [737, 758] on button "Add to Order $13.99" at bounding box center [762, 758] width 284 height 28
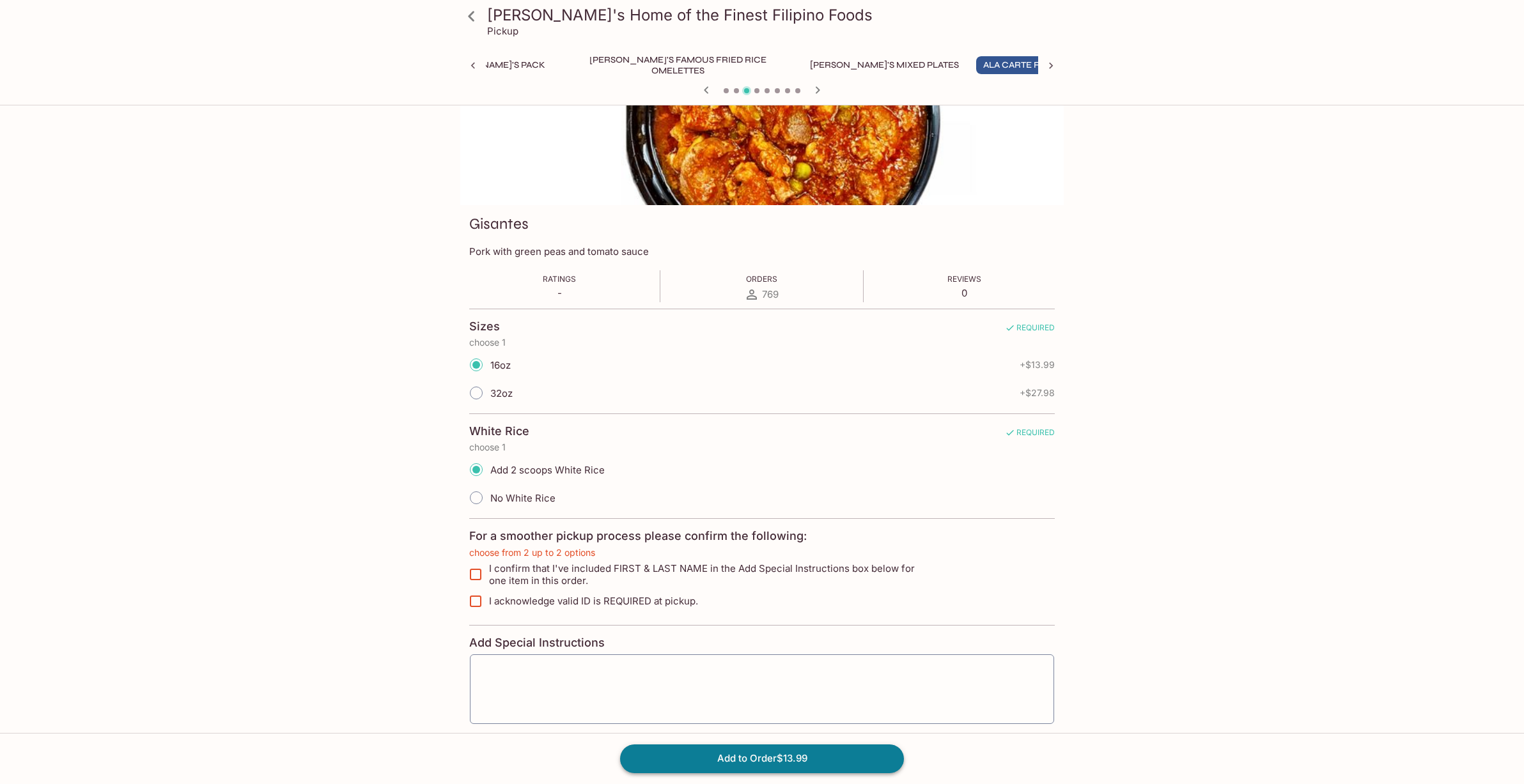
scroll to position [37, 0]
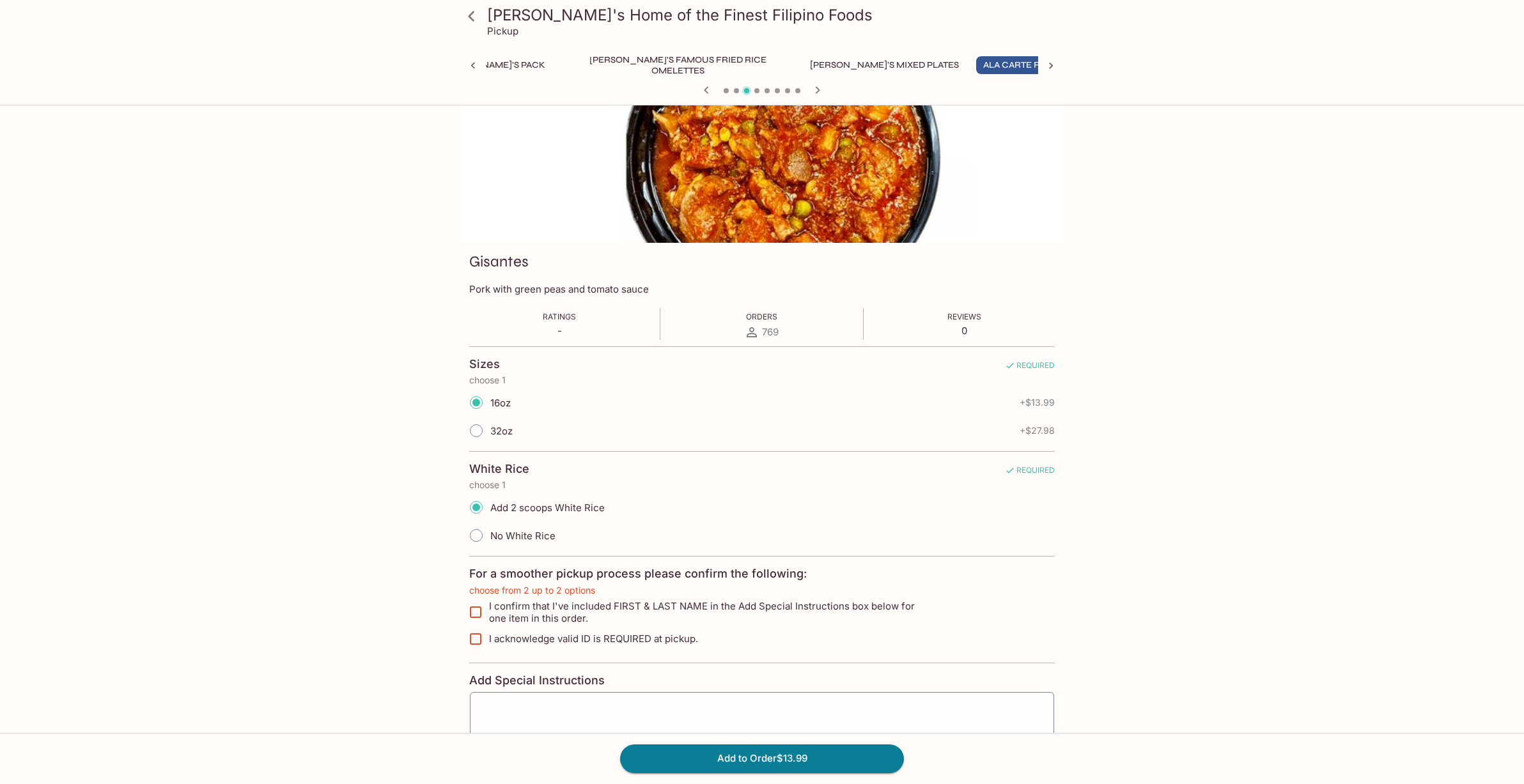
click at [820, 88] on icon "button" at bounding box center [817, 90] width 15 height 15
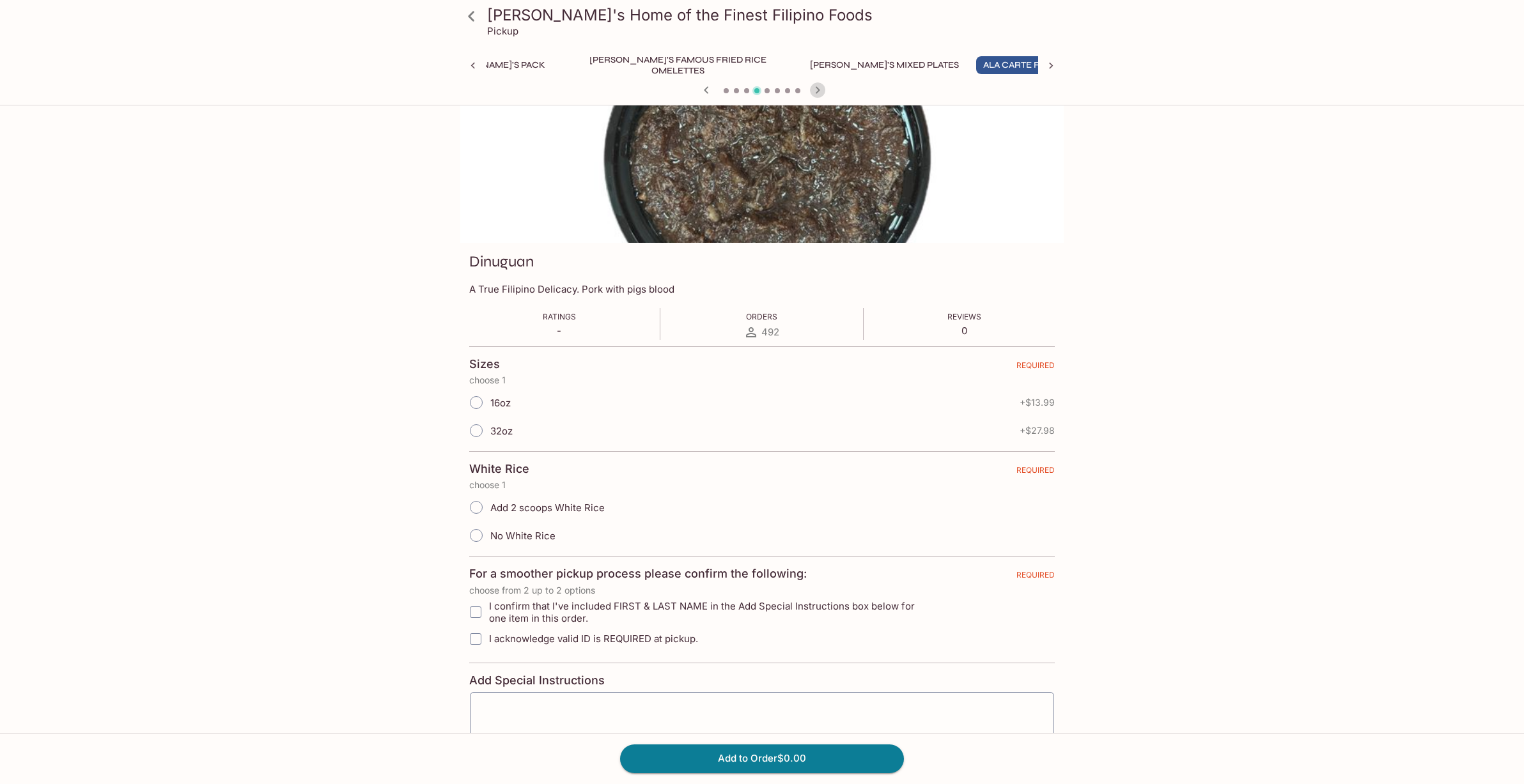
click at [819, 89] on icon "button" at bounding box center [817, 90] width 15 height 15
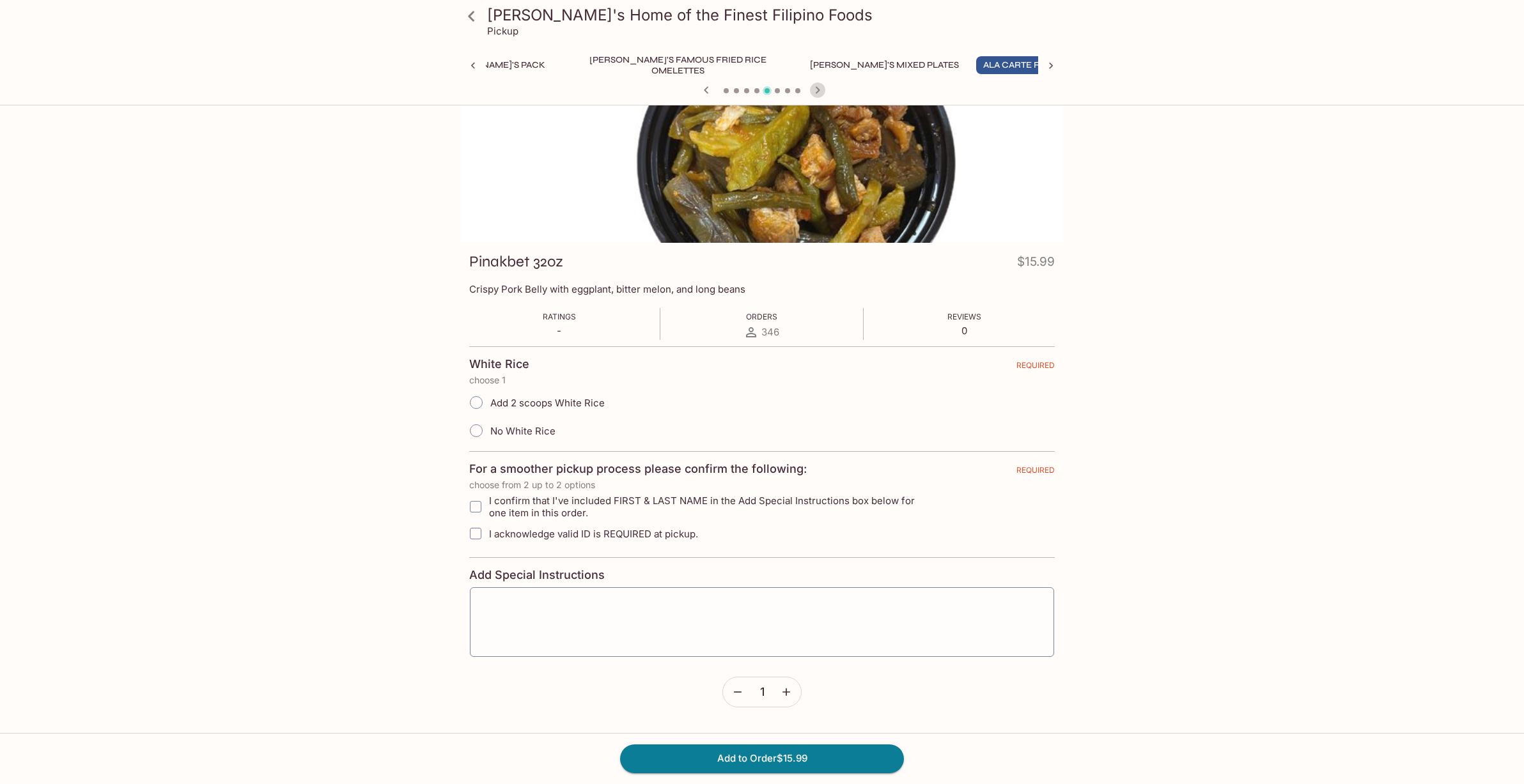
click at [819, 89] on icon "button" at bounding box center [817, 90] width 15 height 15
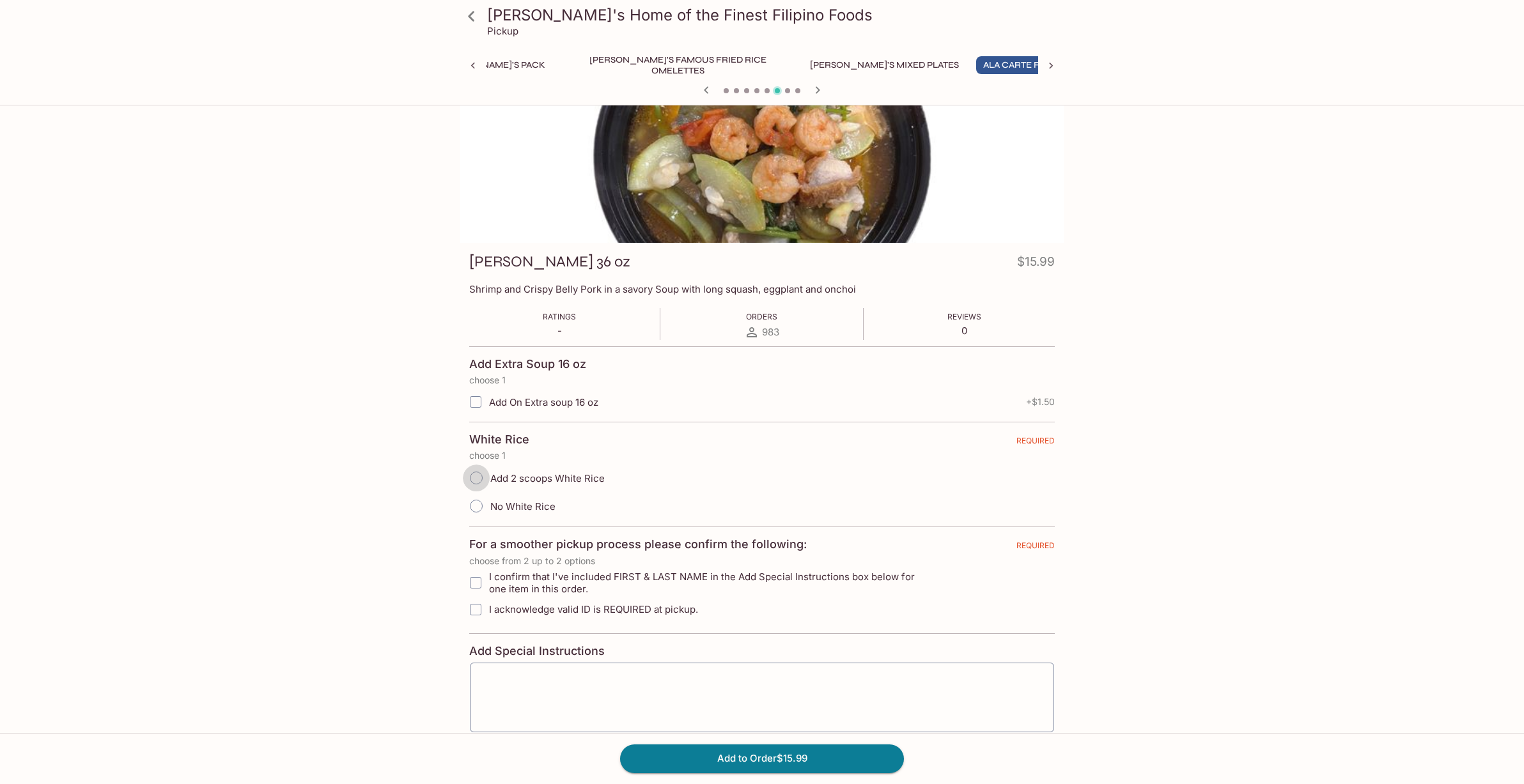
click at [479, 478] on input "Add 2 scoops White Rice" at bounding box center [476, 478] width 27 height 27
radio input "true"
click at [697, 755] on button "Add to Order $15.99" at bounding box center [762, 758] width 284 height 28
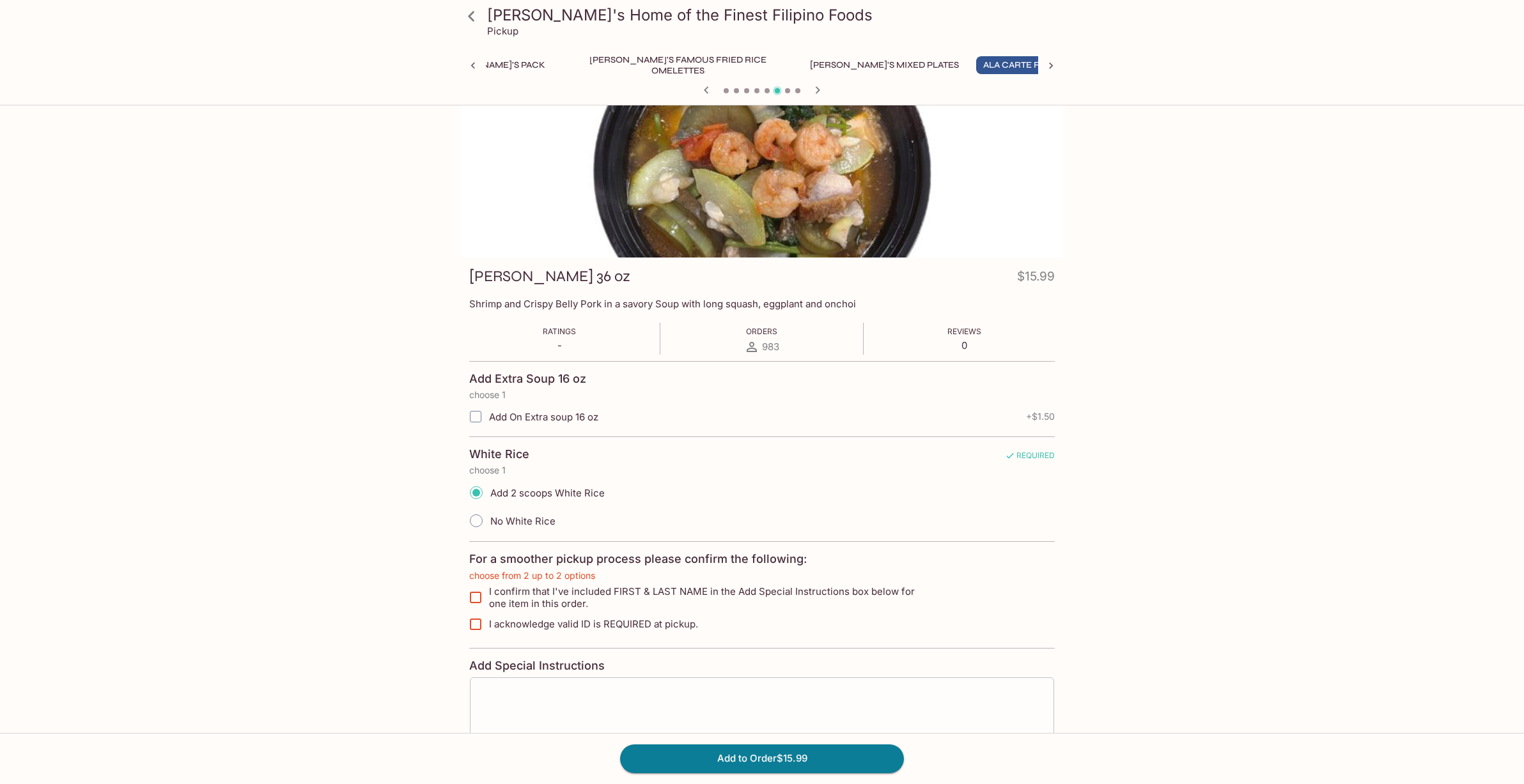
scroll to position [0, 0]
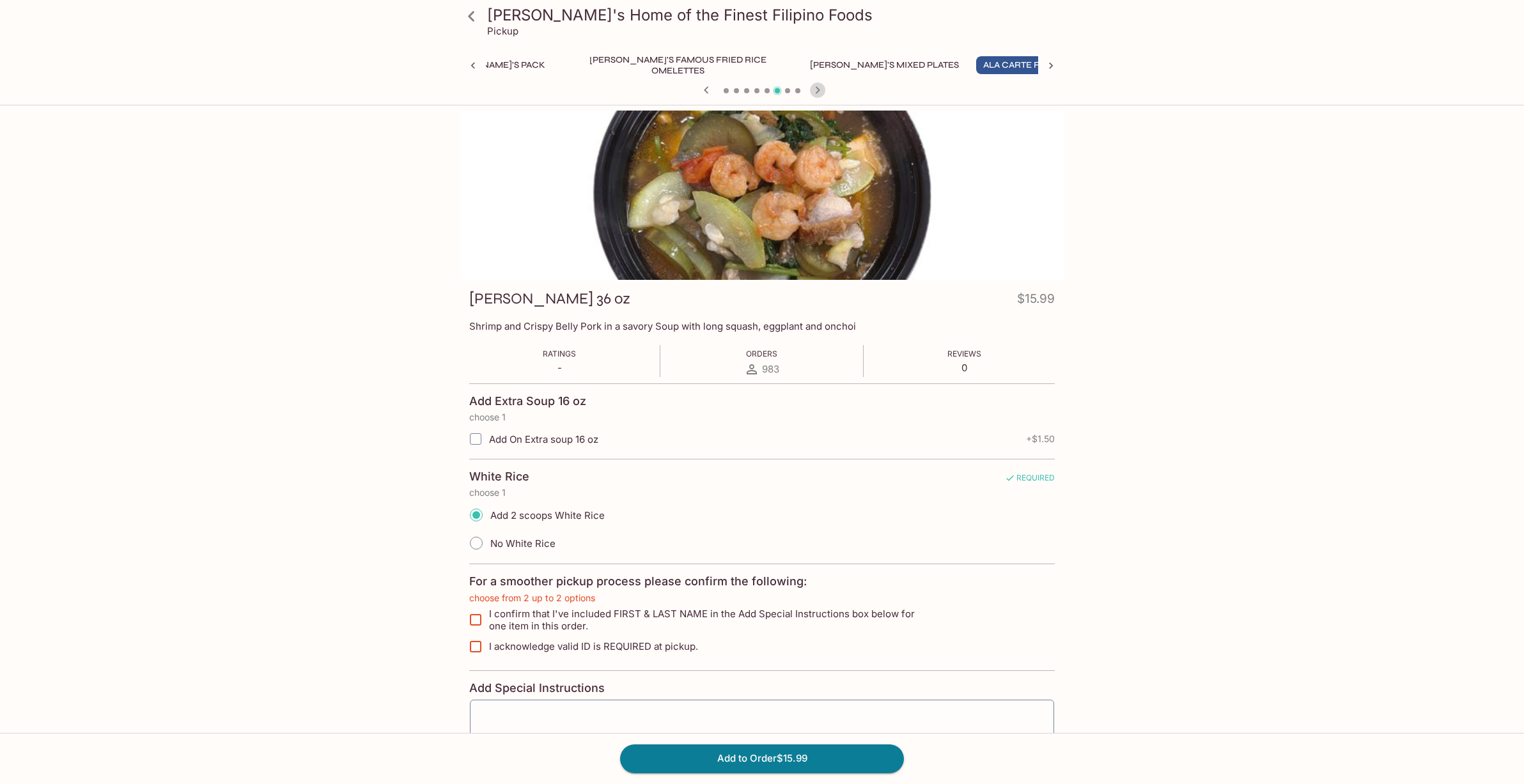
click at [818, 94] on icon "button" at bounding box center [817, 90] width 15 height 15
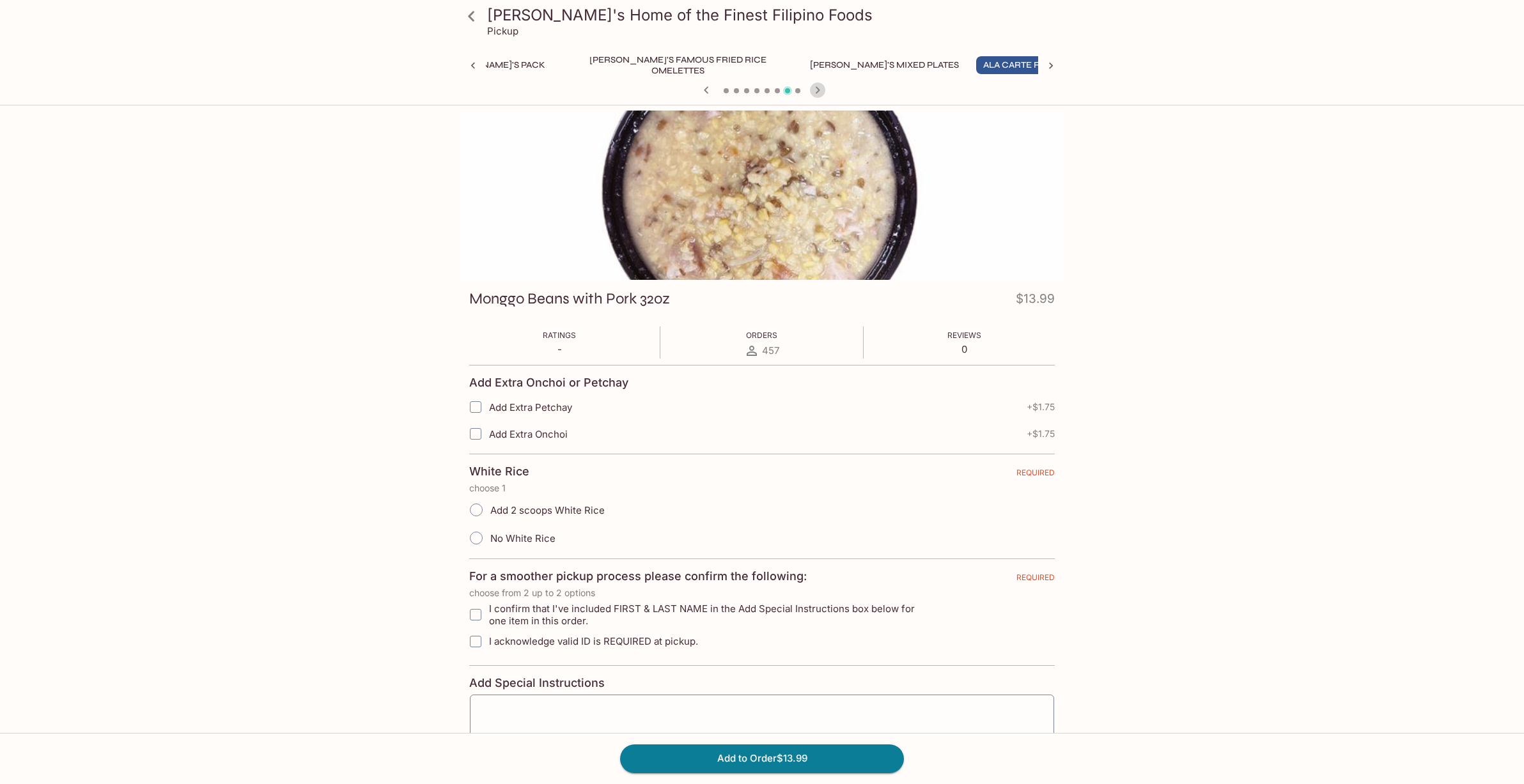
click at [818, 94] on icon "button" at bounding box center [817, 90] width 15 height 15
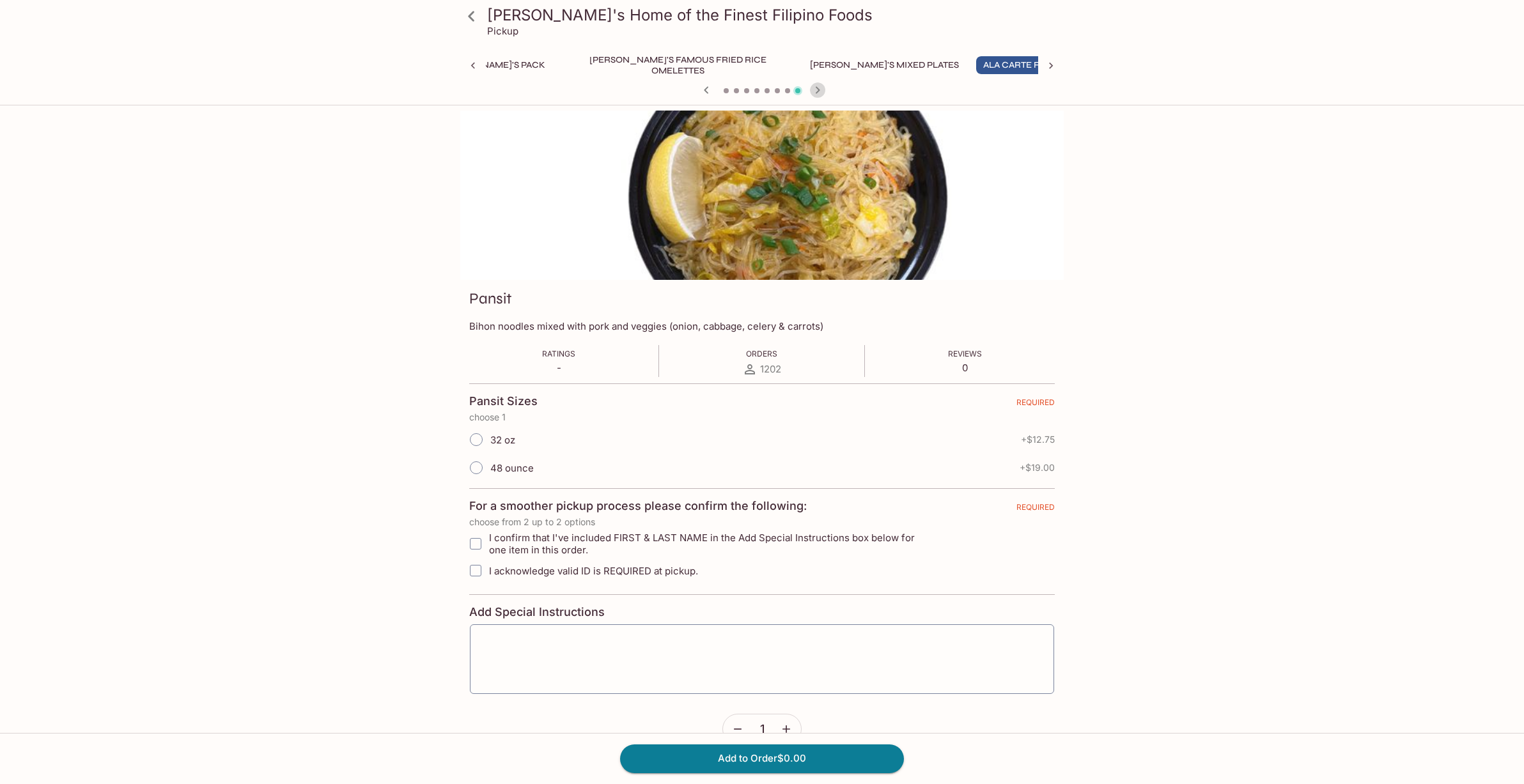
click at [818, 94] on icon "button" at bounding box center [817, 90] width 15 height 15
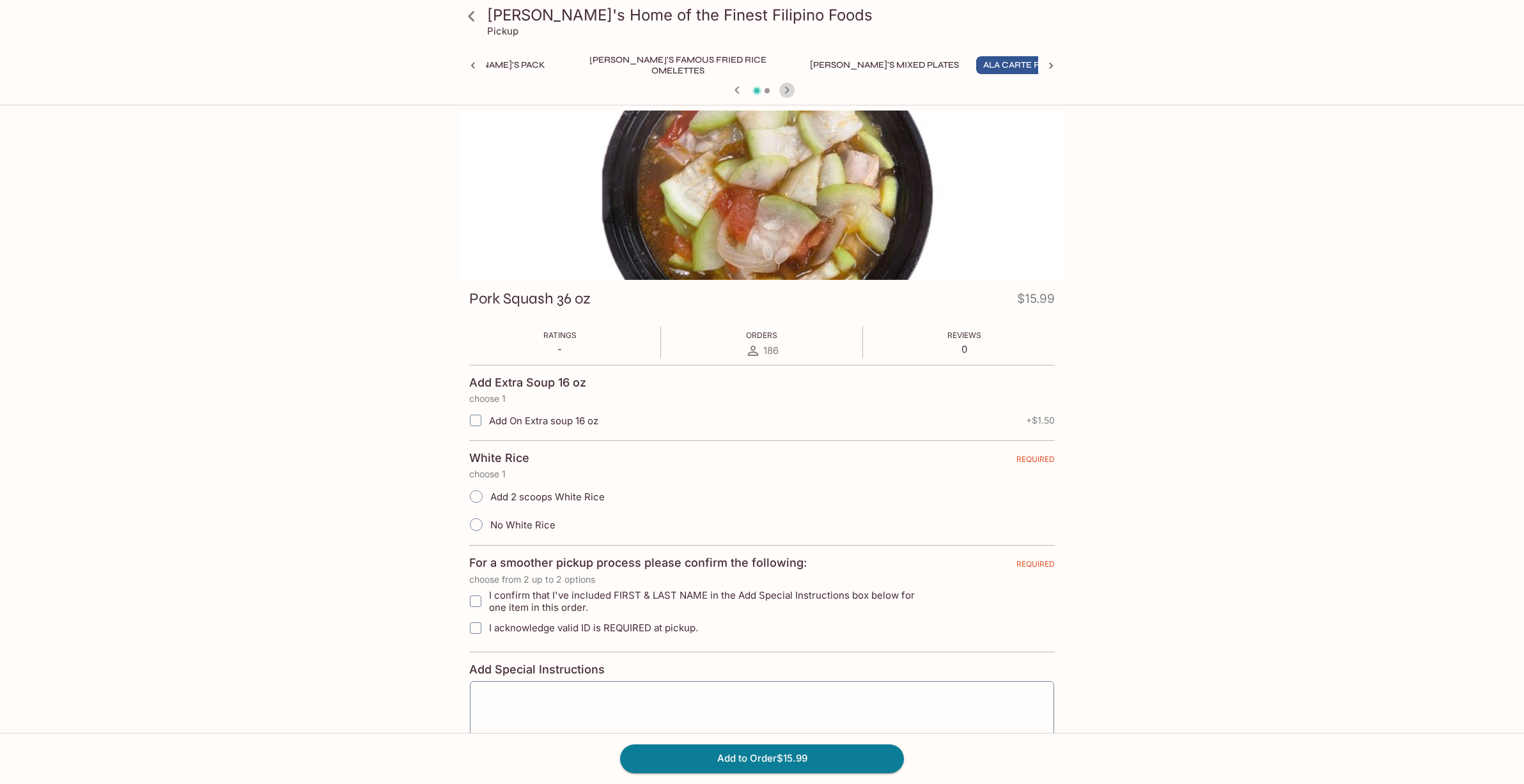
click at [786, 92] on icon "button" at bounding box center [786, 90] width 15 height 15
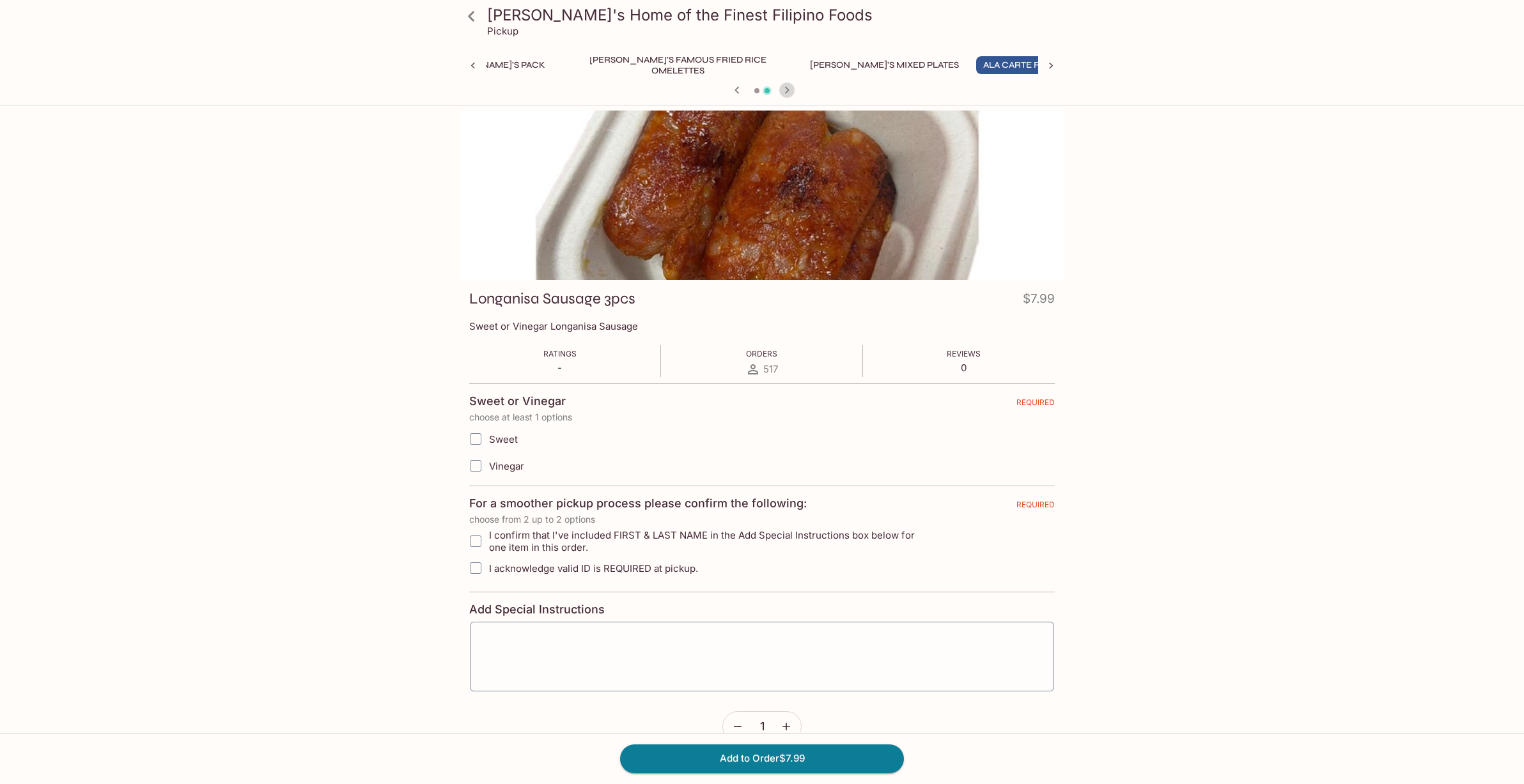
click at [786, 92] on icon "button" at bounding box center [786, 90] width 15 height 15
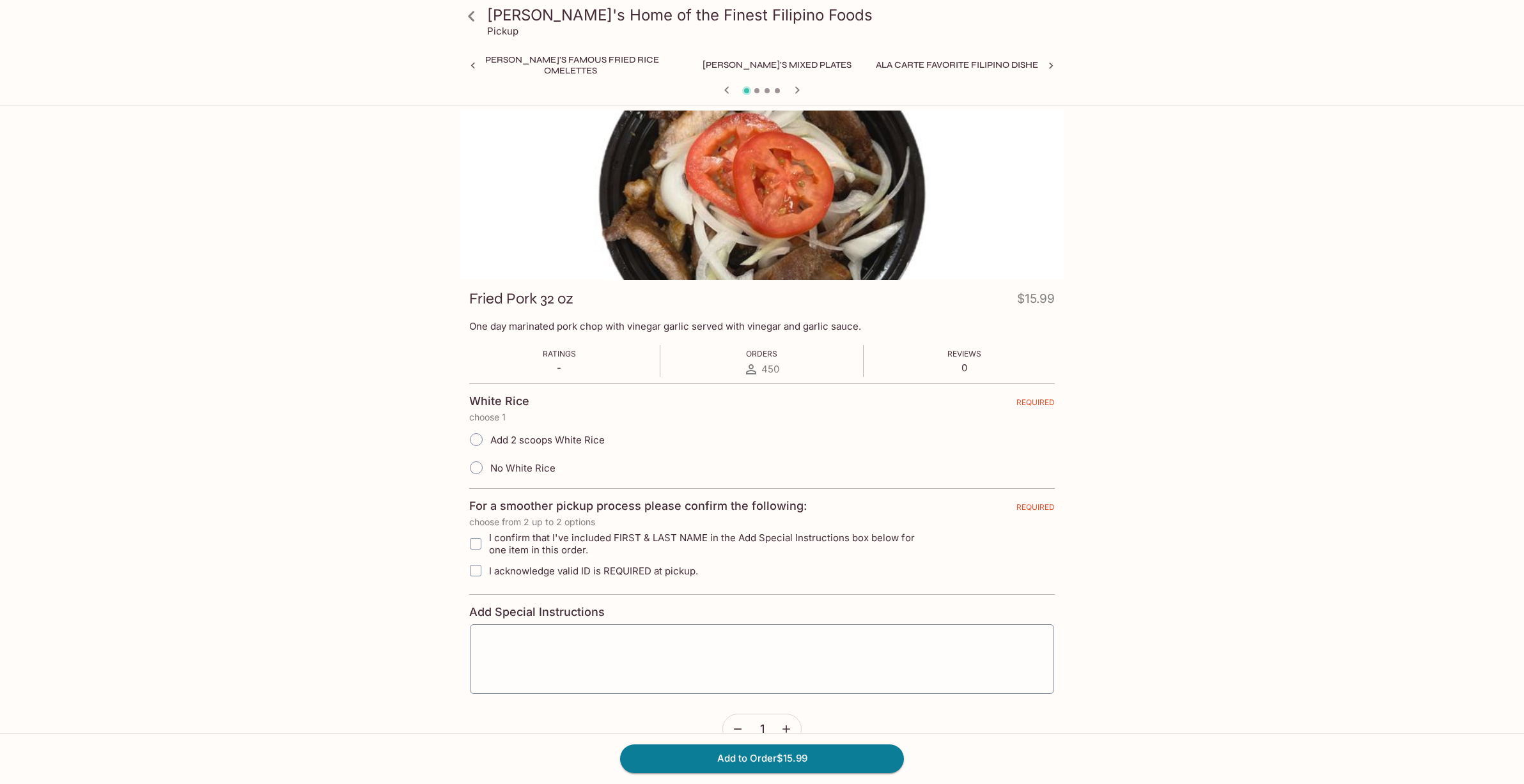
scroll to position [0, 302]
click at [786, 92] on div at bounding box center [762, 91] width 614 height 19
click at [798, 89] on icon "button" at bounding box center [797, 90] width 5 height 7
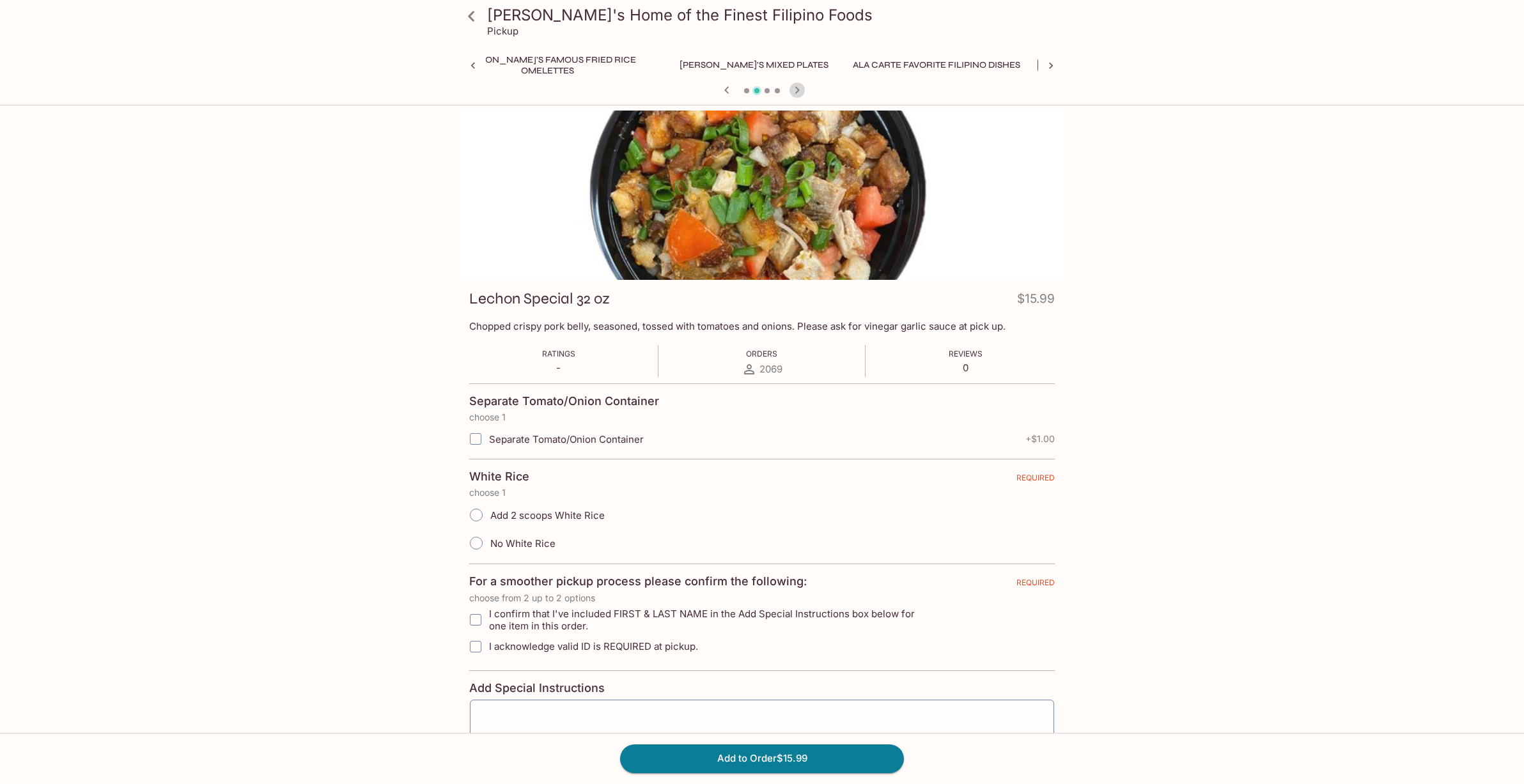
click at [799, 89] on icon "button" at bounding box center [797, 90] width 15 height 15
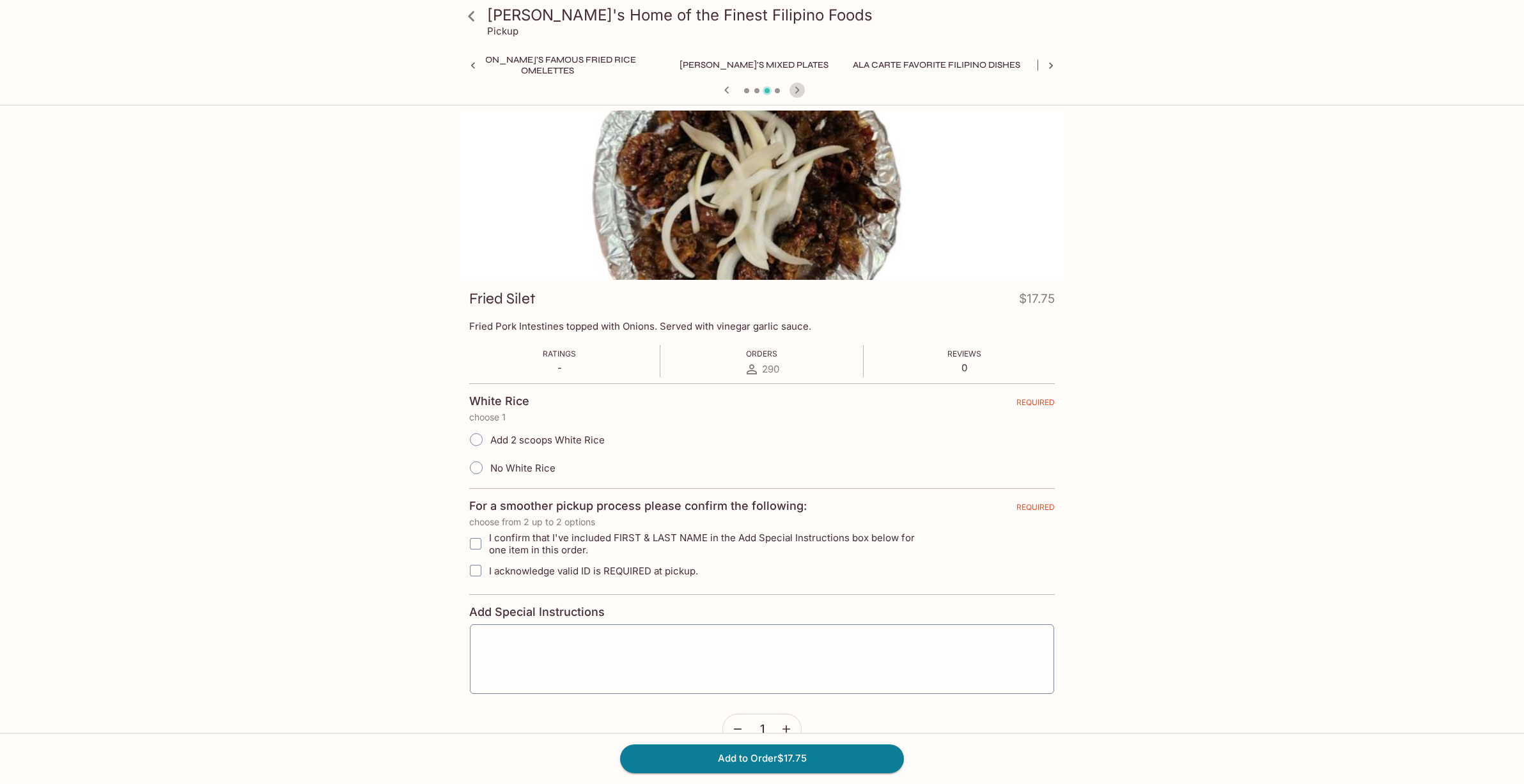
click at [799, 89] on icon "button" at bounding box center [797, 90] width 15 height 15
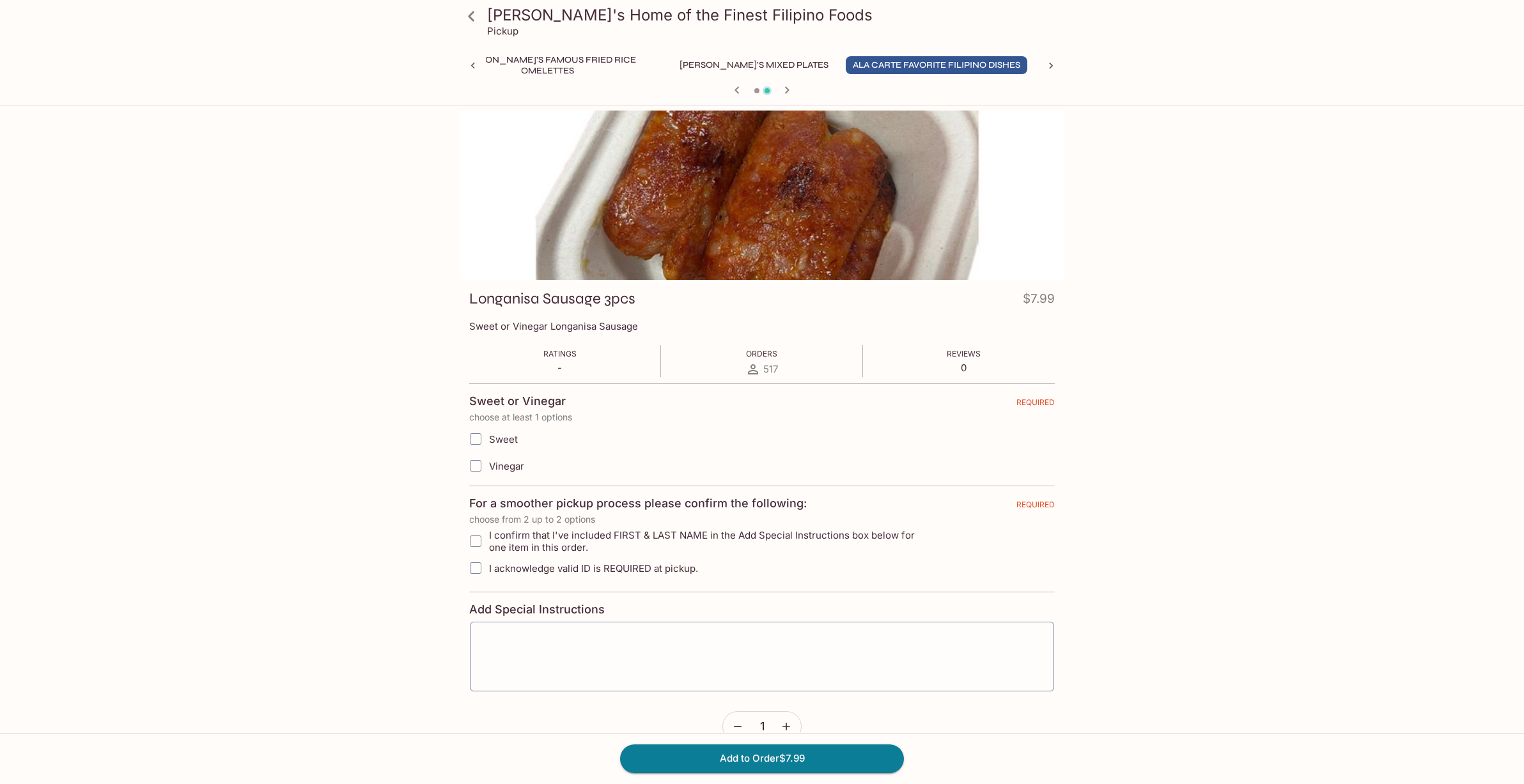
click at [1037, 63] on button "Popular Fried Dishes" at bounding box center [1097, 65] width 120 height 18
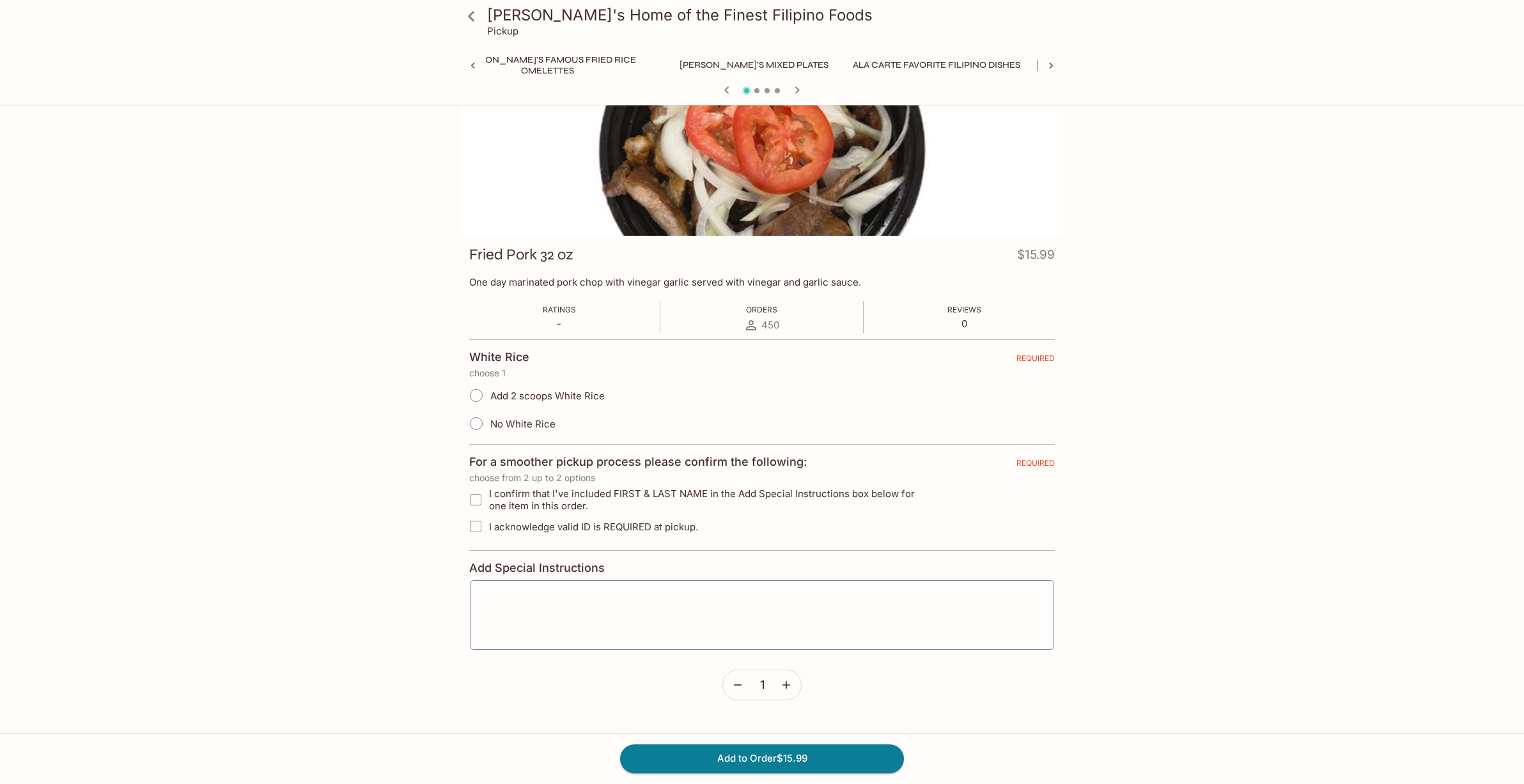
scroll to position [0, 0]
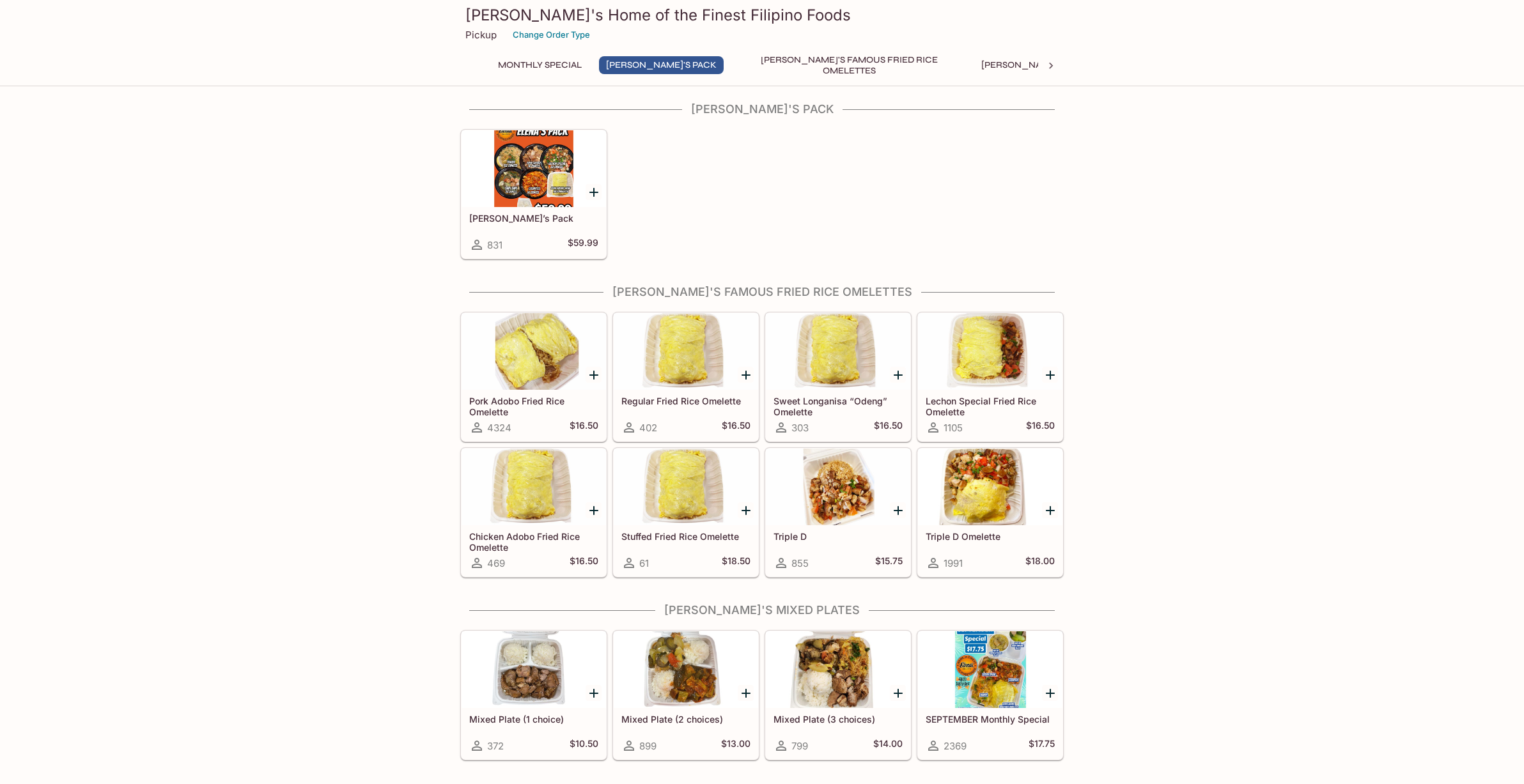
scroll to position [78, 0]
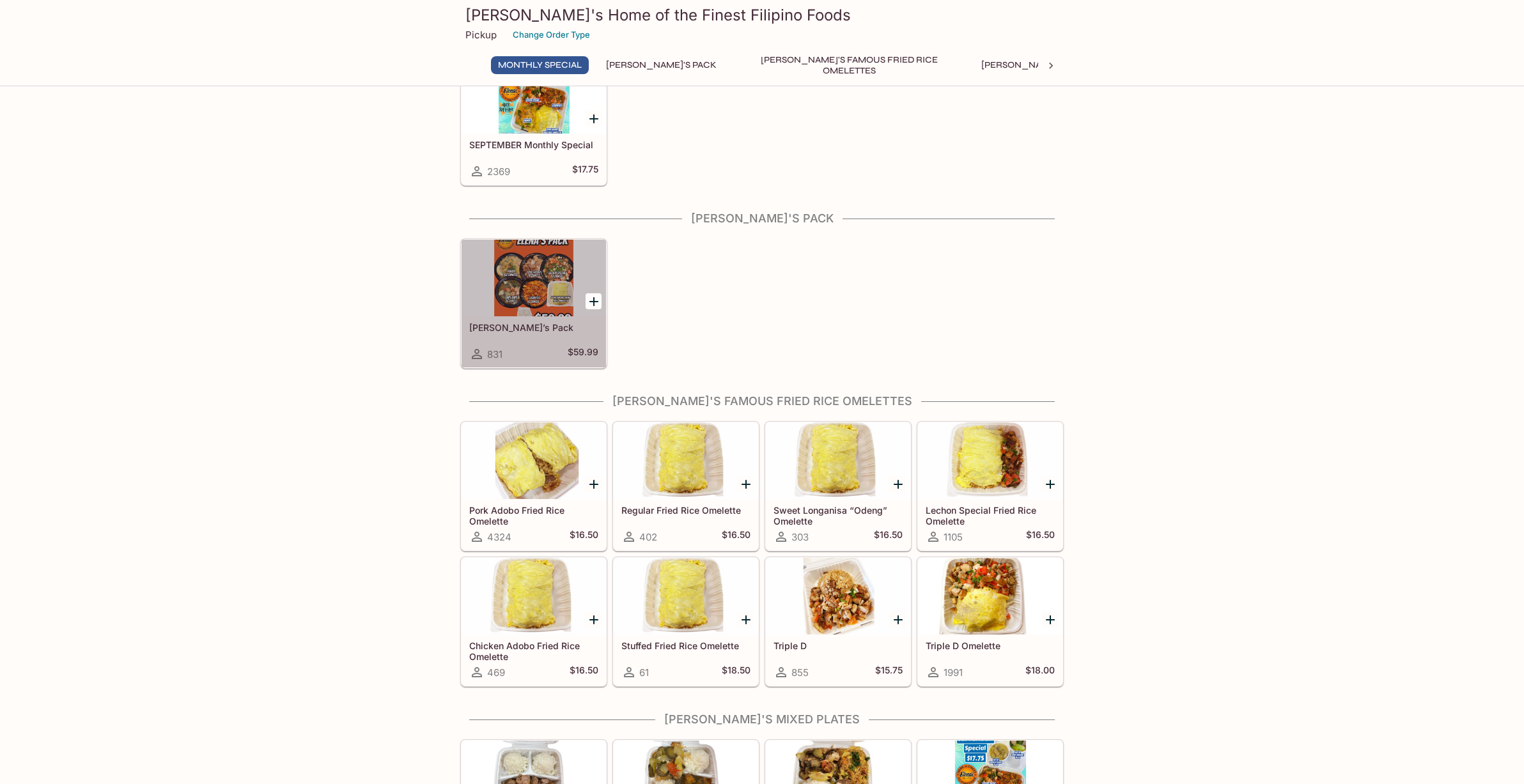
click at [506, 294] on div at bounding box center [534, 278] width 145 height 77
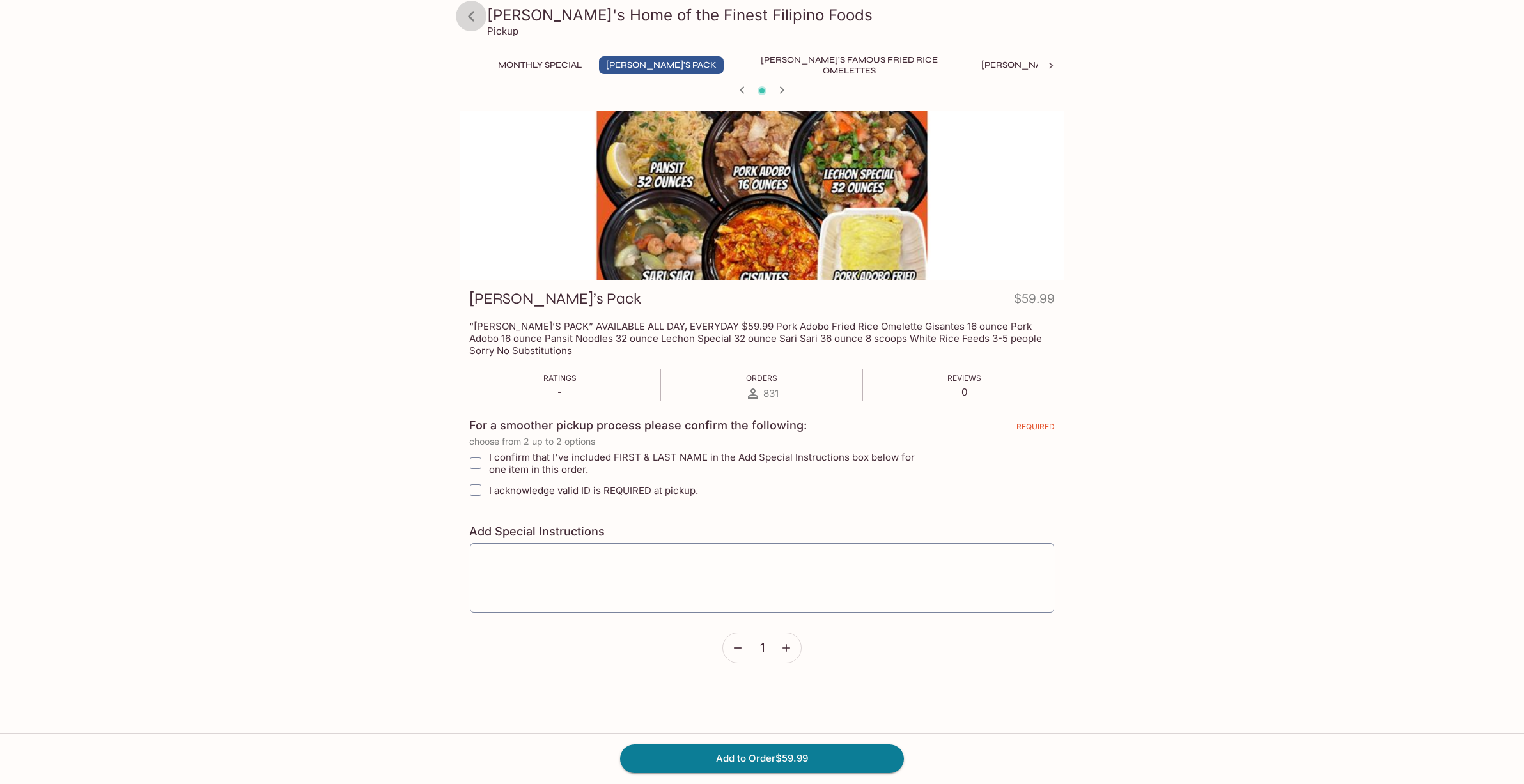
click at [469, 13] on icon at bounding box center [472, 16] width 22 height 22
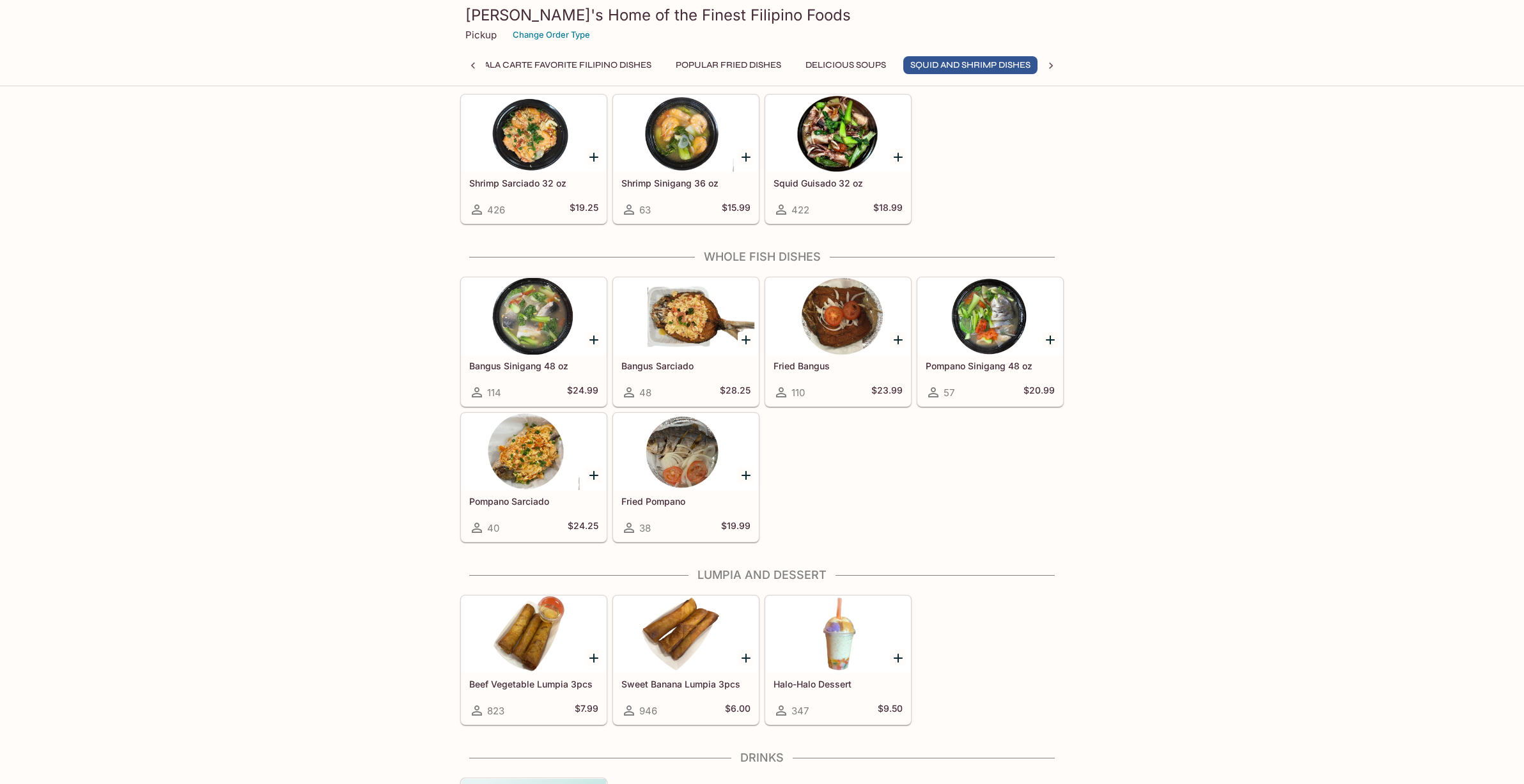
scroll to position [1856, 0]
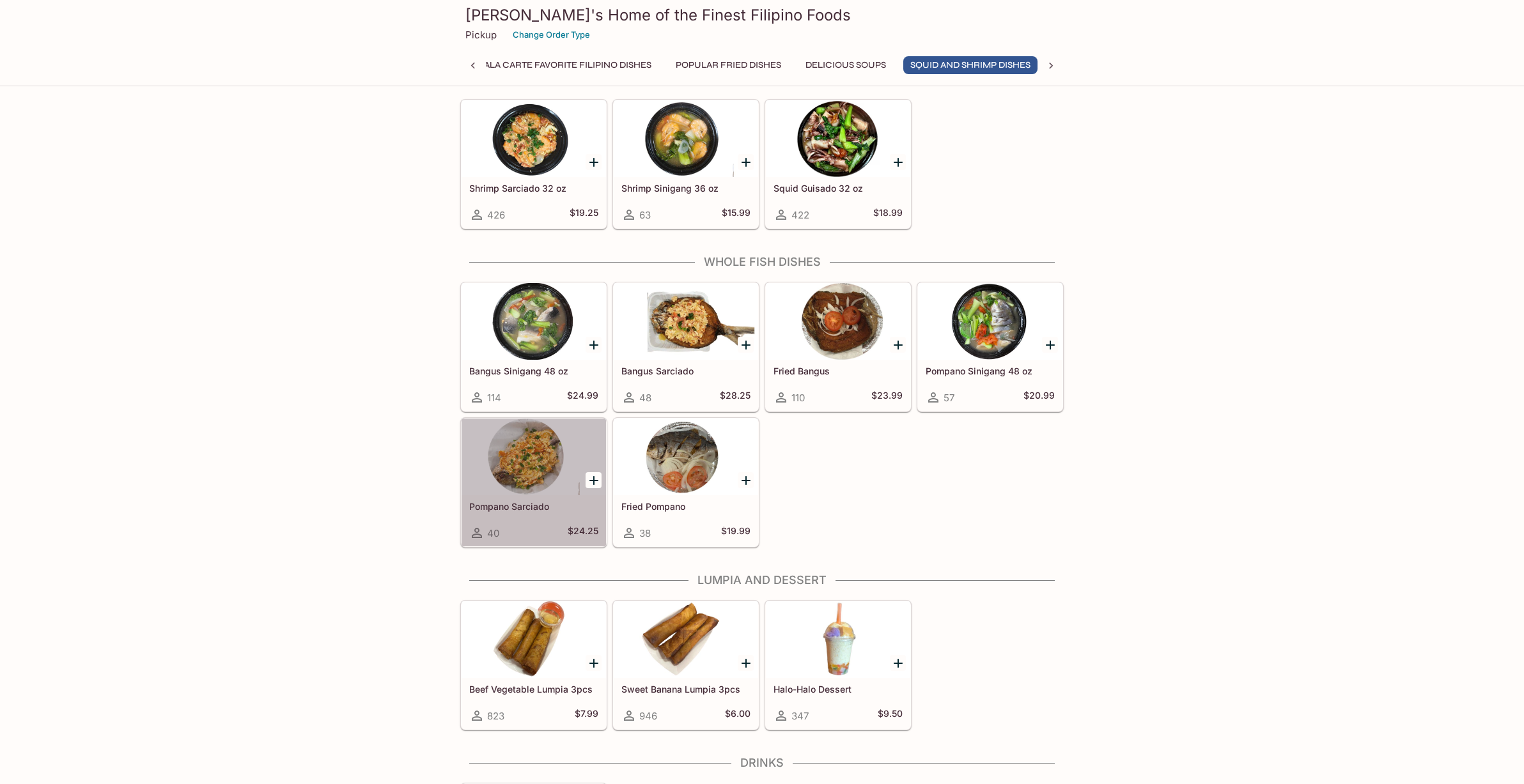
click at [558, 487] on div at bounding box center [534, 456] width 145 height 77
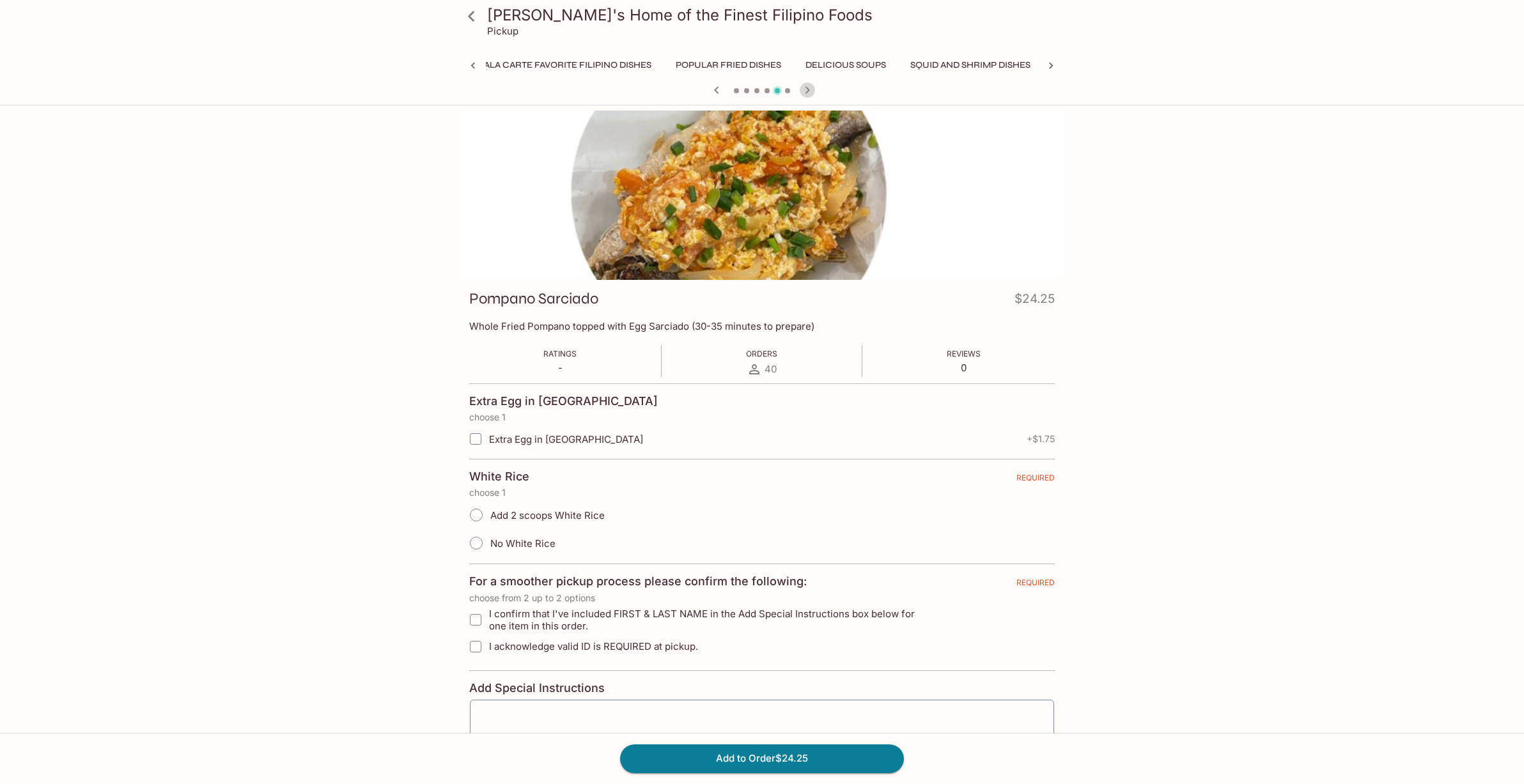
click at [805, 88] on icon "button" at bounding box center [807, 90] width 15 height 15
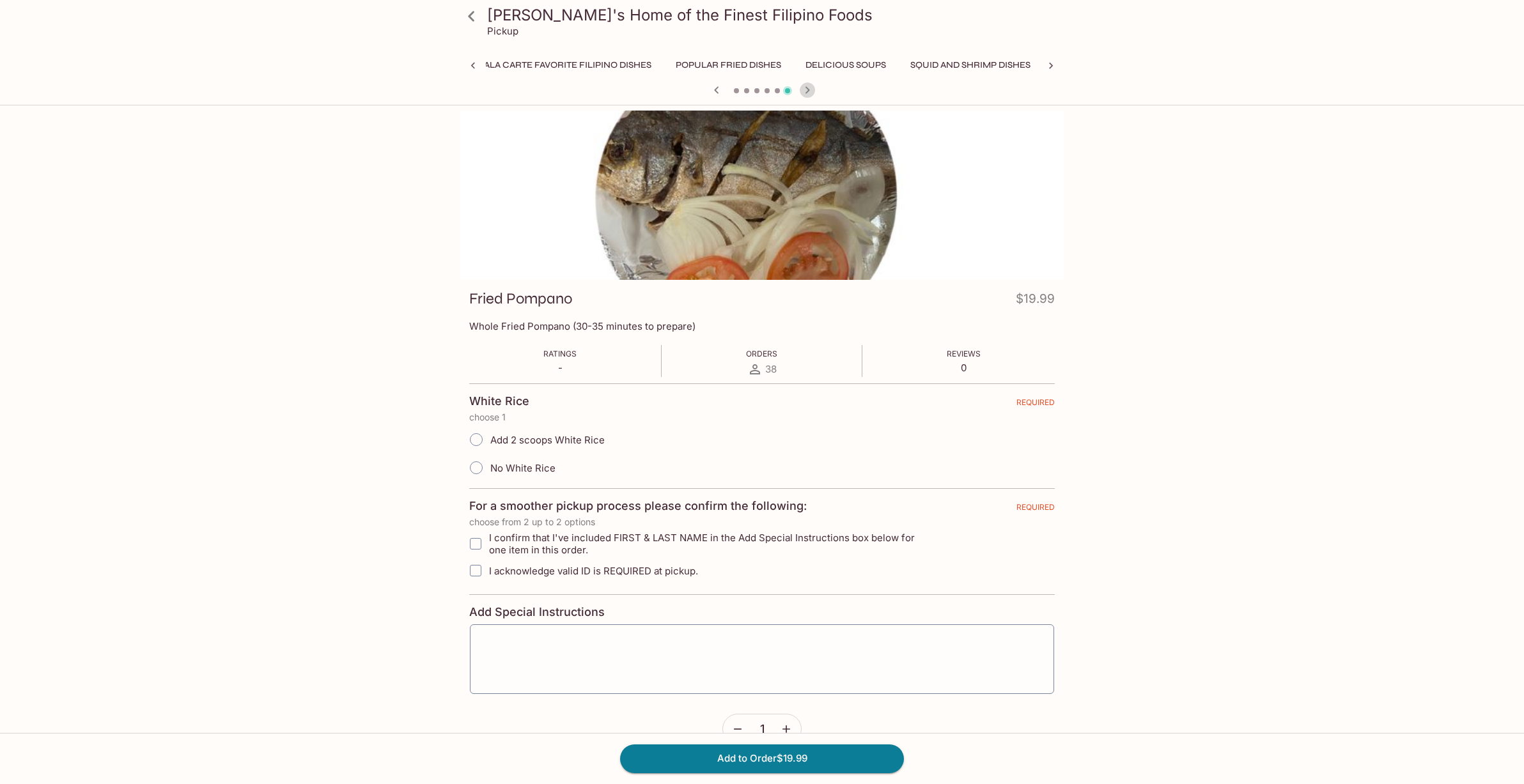
click at [805, 88] on icon "button" at bounding box center [807, 90] width 15 height 15
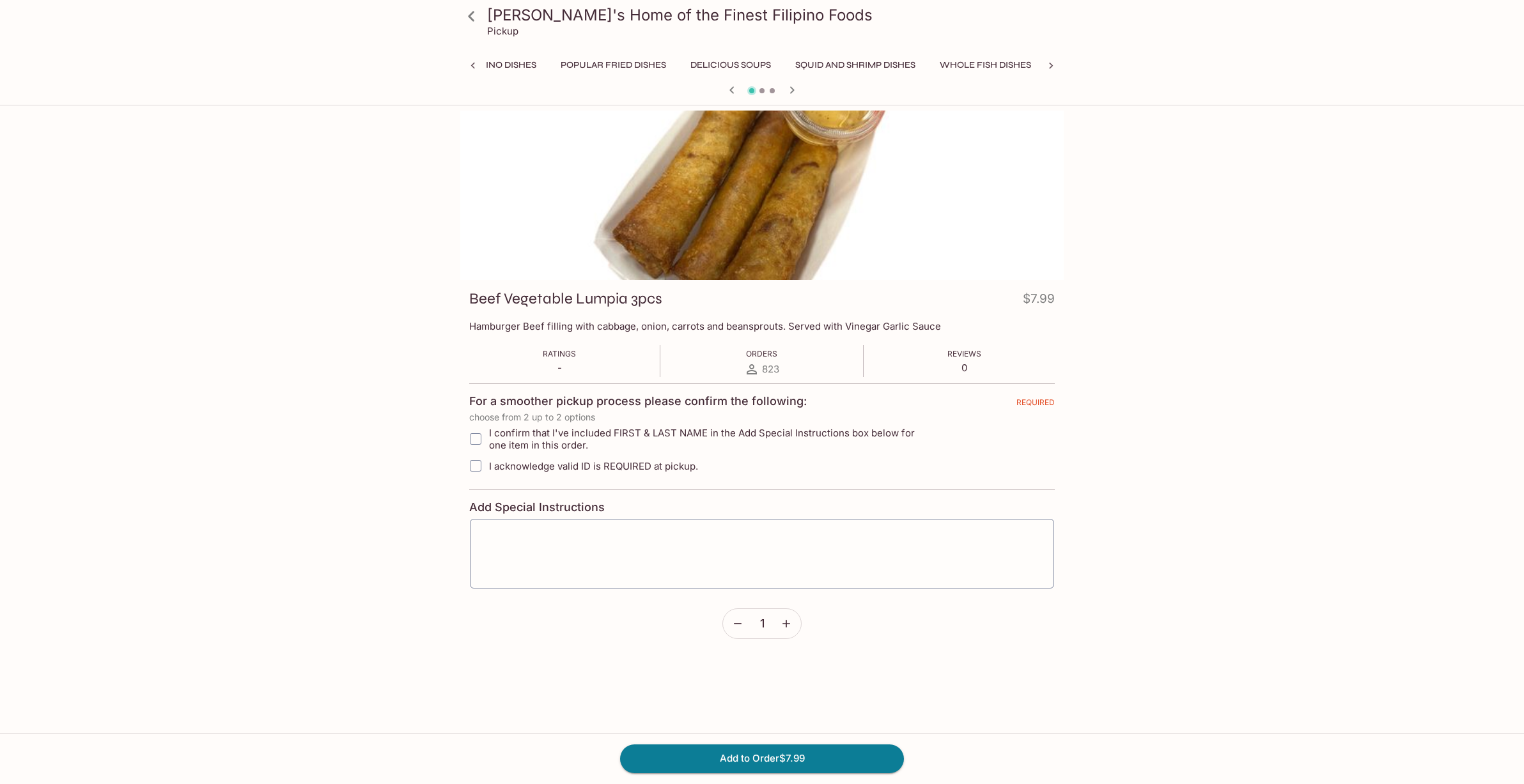
scroll to position [0, 794]
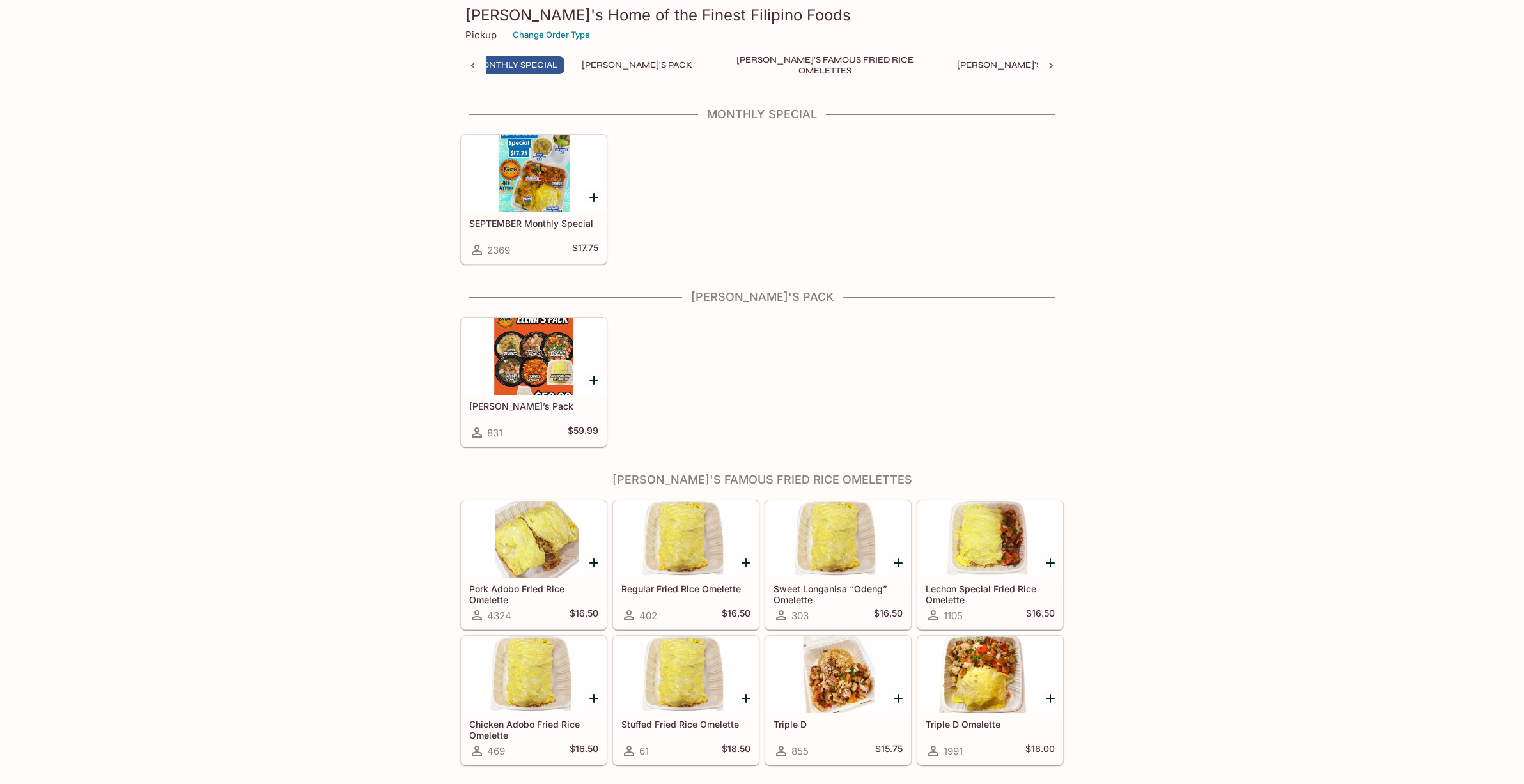
scroll to position [0, 5]
